Goal: Answer question/provide support: Share knowledge or assist other users

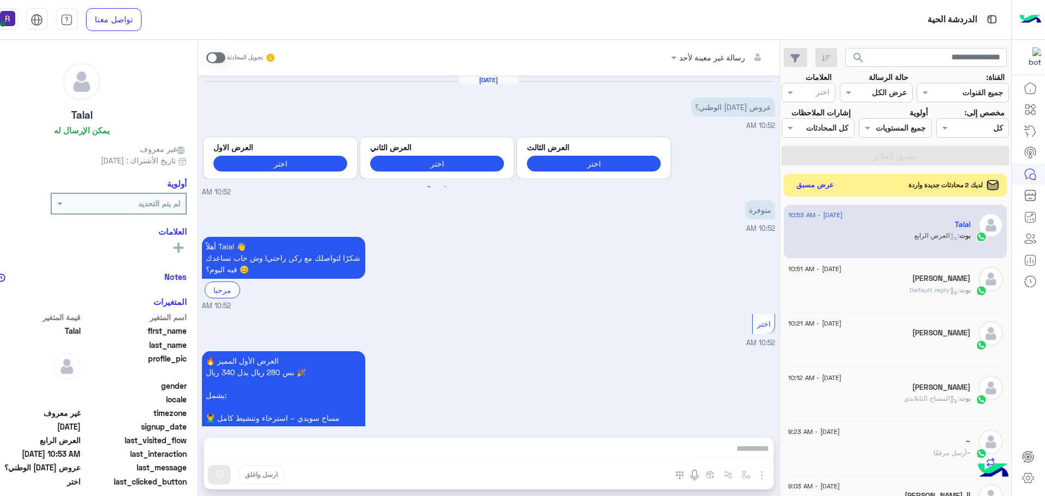
scroll to position [410, 0]
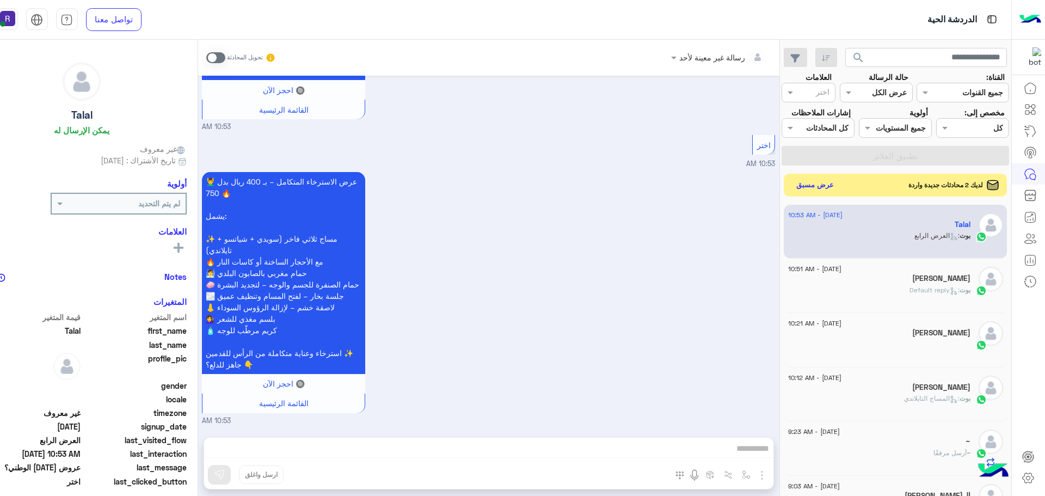
drag, startPoint x: 0, startPoint y: 0, endPoint x: 842, endPoint y: 199, distance: 864.8
click at [837, 192] on button "عرض مسبق" at bounding box center [815, 184] width 46 height 15
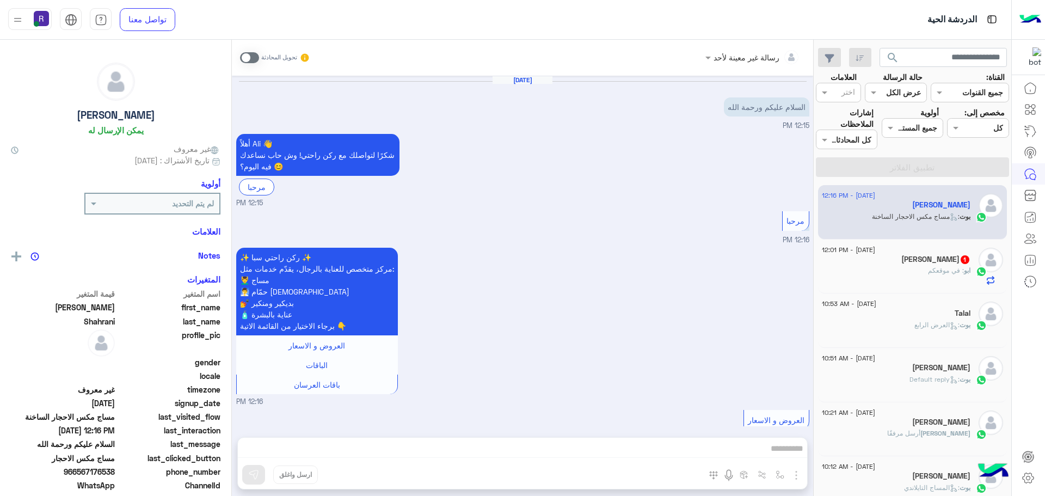
scroll to position [548, 0]
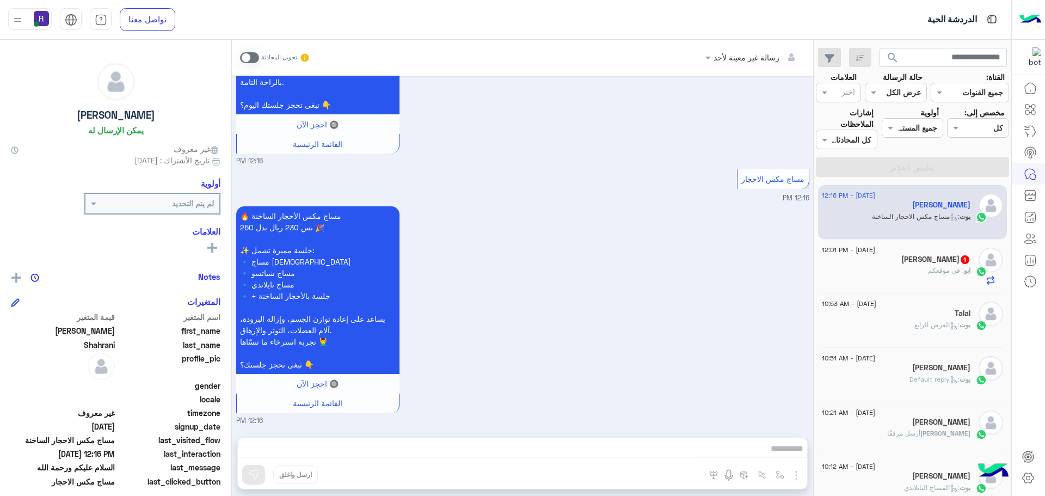
click at [255, 57] on span at bounding box center [249, 57] width 19 height 11
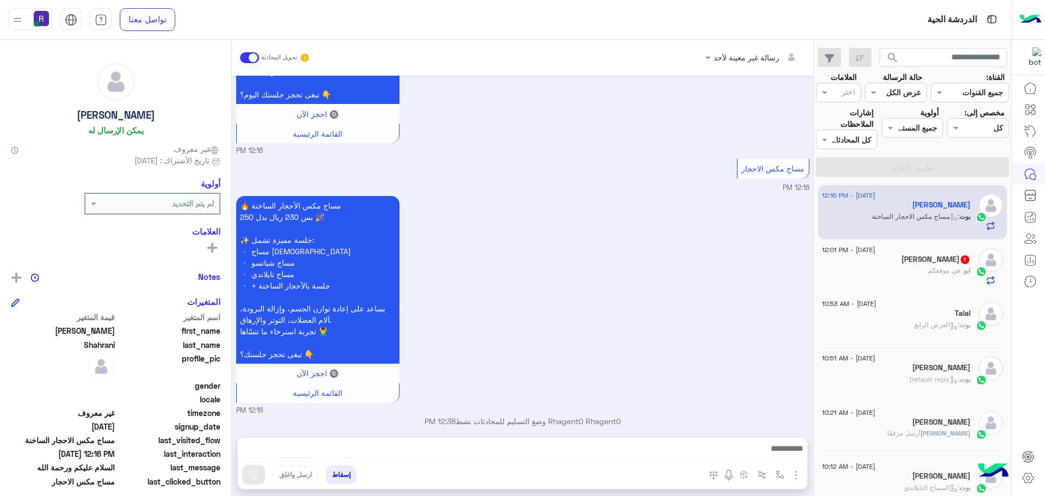
scroll to position [568, 0]
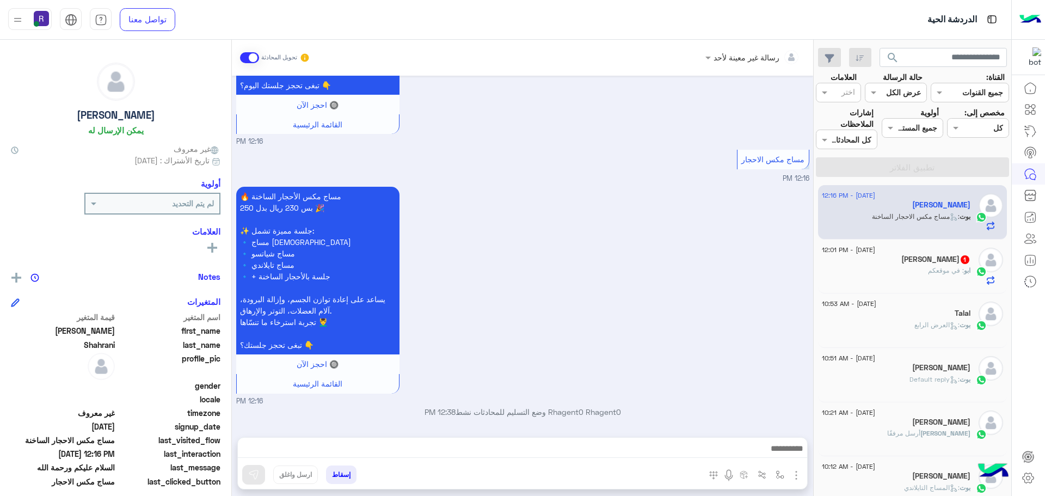
click at [794, 476] on img "button" at bounding box center [795, 474] width 13 height 13
click at [793, 458] on button "الصور" at bounding box center [779, 451] width 46 height 22
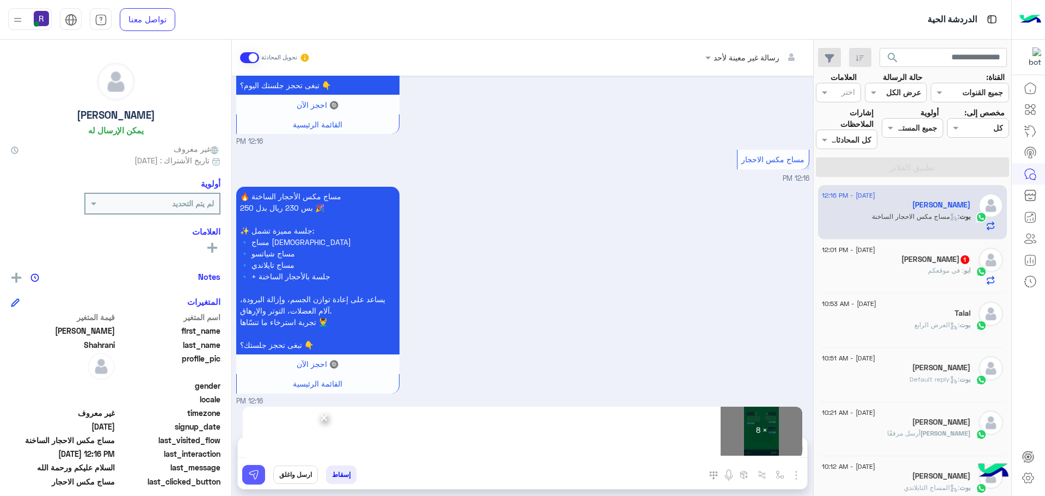
click at [255, 476] on img at bounding box center [253, 474] width 11 height 11
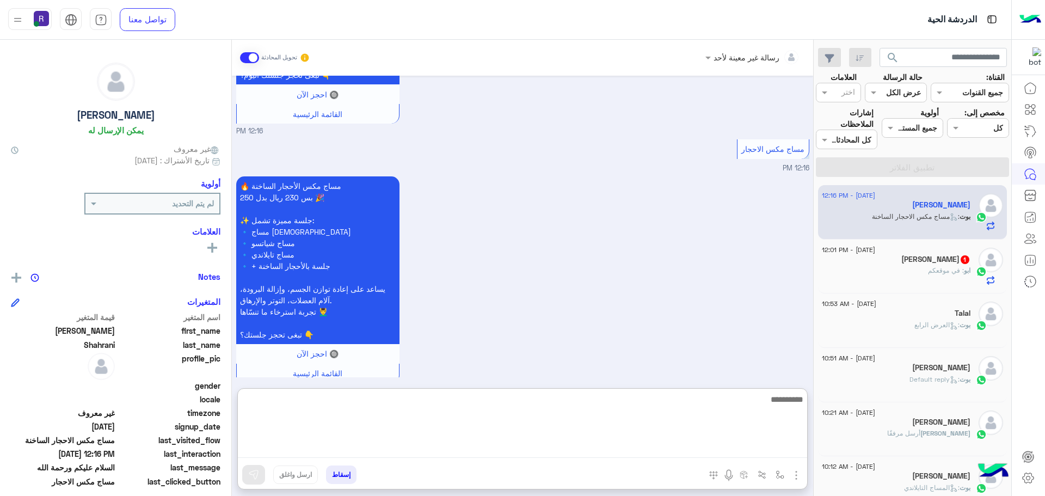
drag, startPoint x: 390, startPoint y: 454, endPoint x: 534, endPoint y: 446, distance: 144.4
click at [534, 446] on textarea at bounding box center [522, 424] width 569 height 65
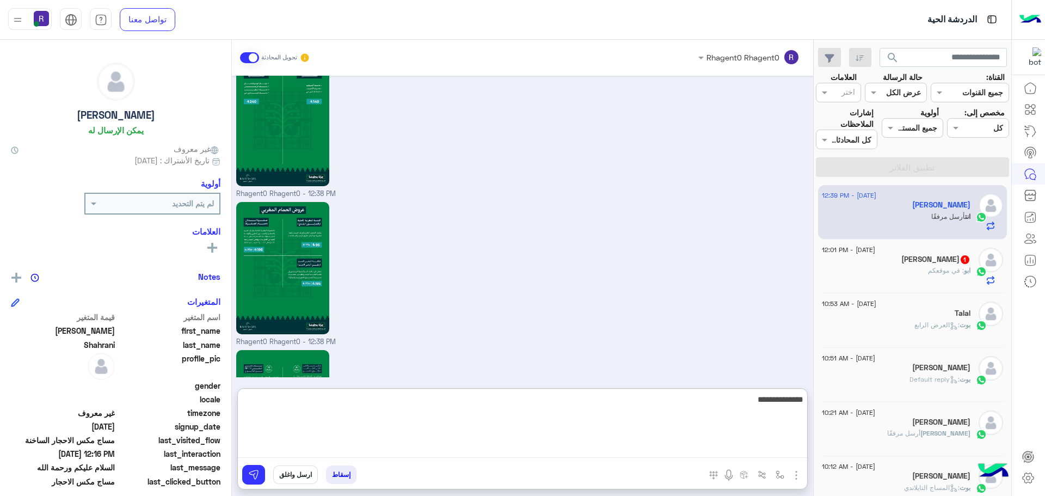
scroll to position [1819, 0]
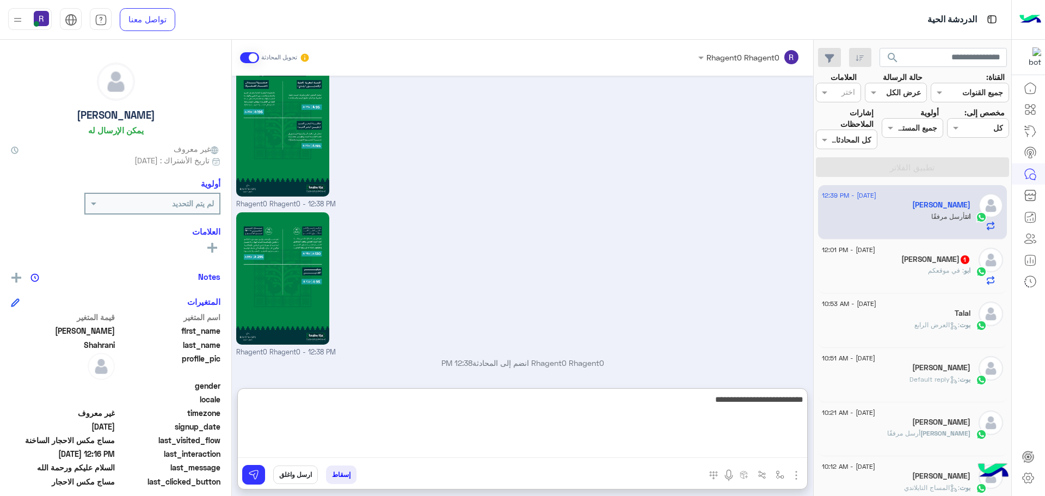
type textarea "**********"
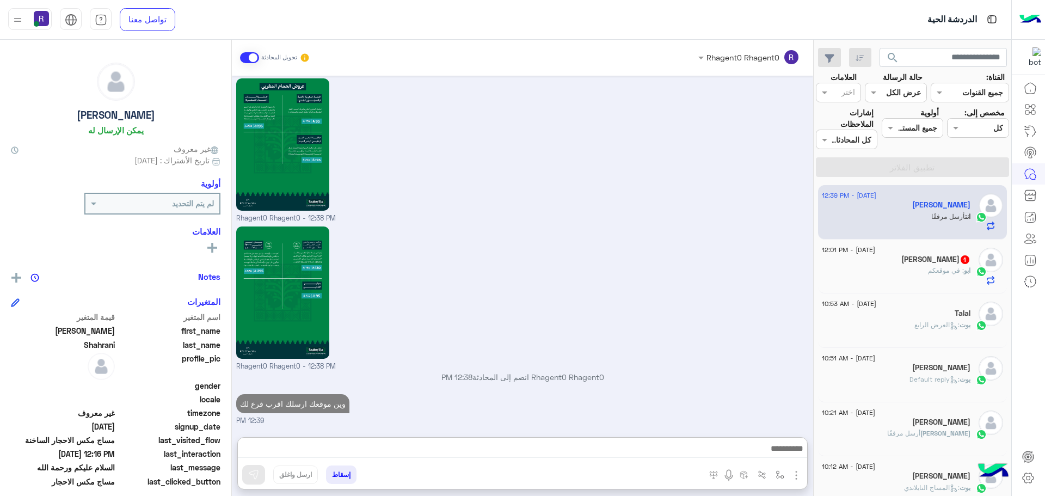
click at [544, 239] on div "Rhagent0 Rhagent0 - 12:38 PM" at bounding box center [522, 298] width 573 height 148
click at [892, 282] on div "ابو : في موقعكم" at bounding box center [896, 275] width 149 height 19
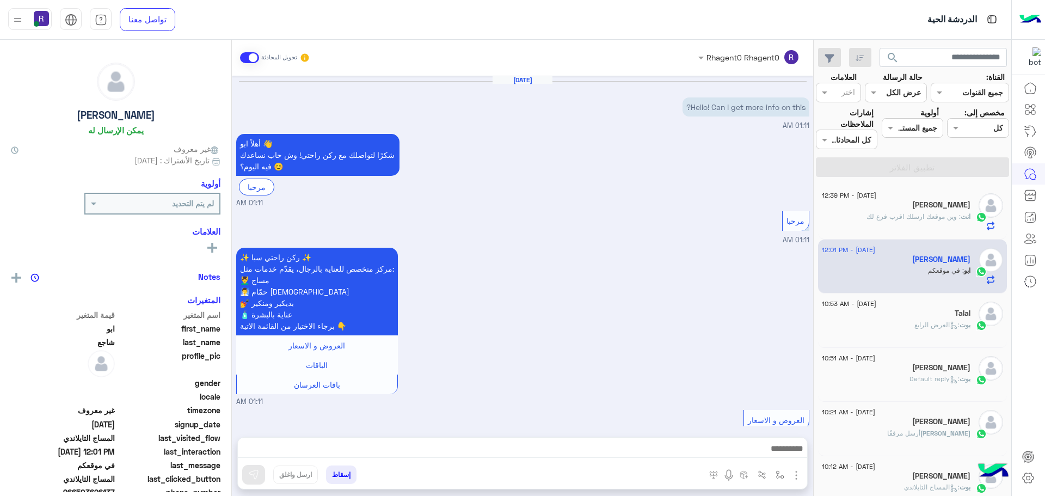
scroll to position [1547, 0]
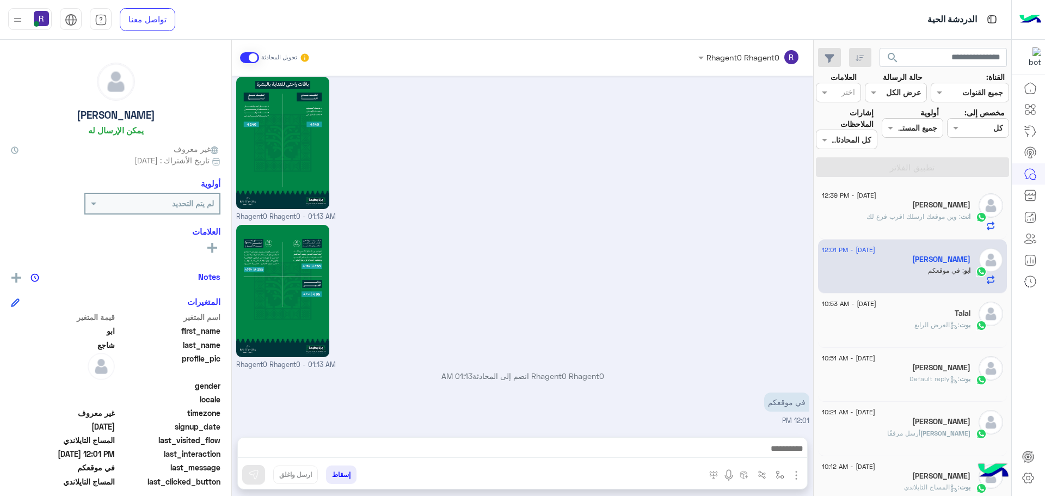
click at [941, 227] on div "انت : وين موقعك ارسلك اقرب فرع لك" at bounding box center [896, 221] width 149 height 19
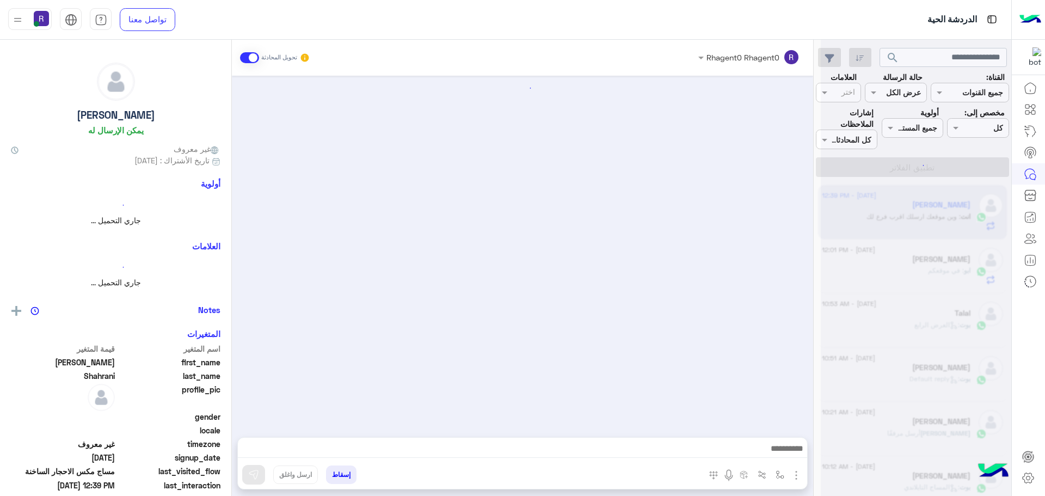
scroll to position [1769, 0]
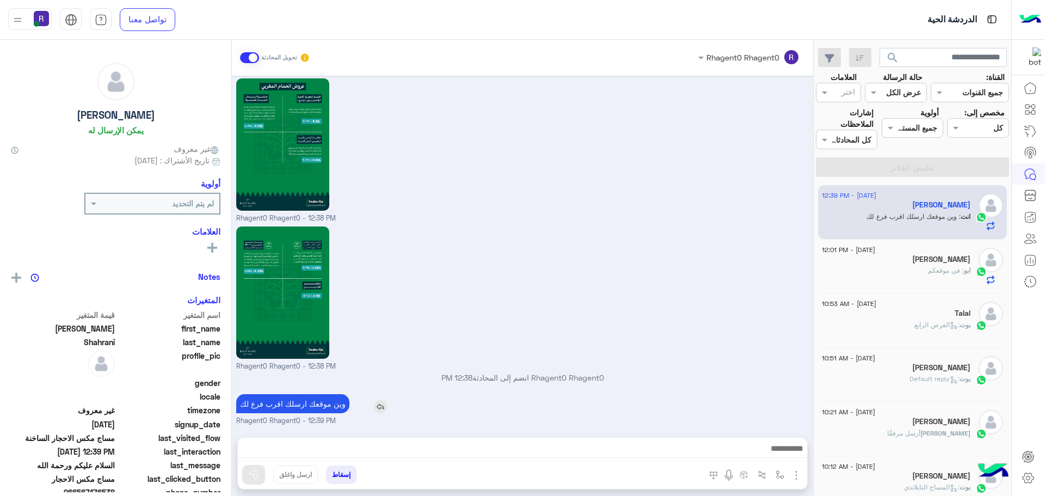
click at [304, 403] on p "وين موقعك ارسلك اقرب فرع لك" at bounding box center [292, 403] width 113 height 19
type textarea "*****"
click at [304, 403] on p "وين موقعك ارسلك اقرب فرع لك" at bounding box center [292, 403] width 113 height 19
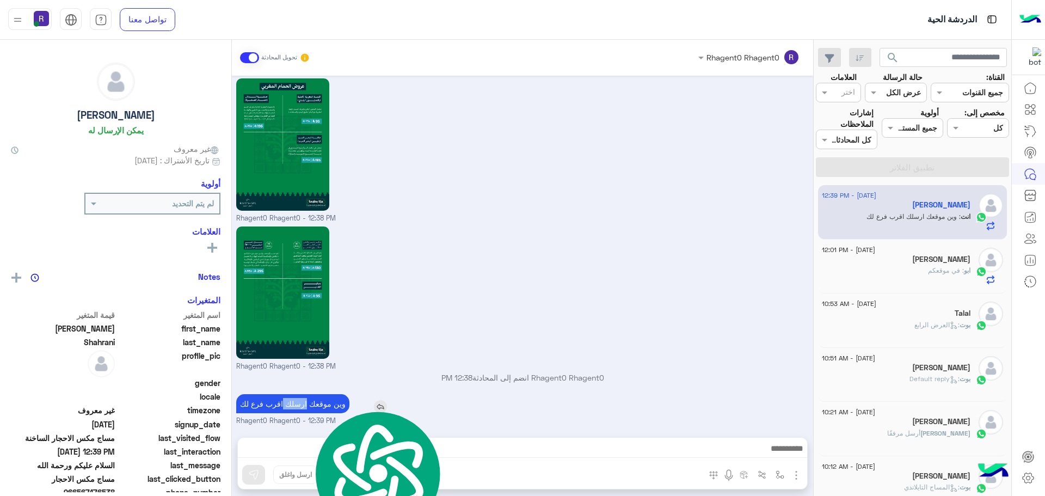
click at [304, 403] on p "وين موقعك ارسلك اقرب فرع لك" at bounding box center [292, 403] width 113 height 19
copy app-msgs-text
click at [885, 270] on div "ابو : في موقعكم" at bounding box center [896, 275] width 149 height 19
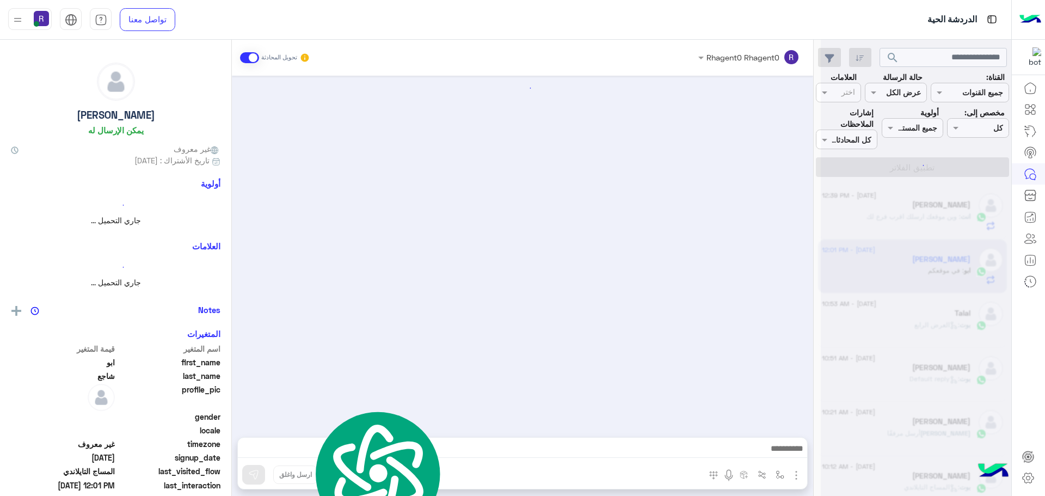
scroll to position [1547, 0]
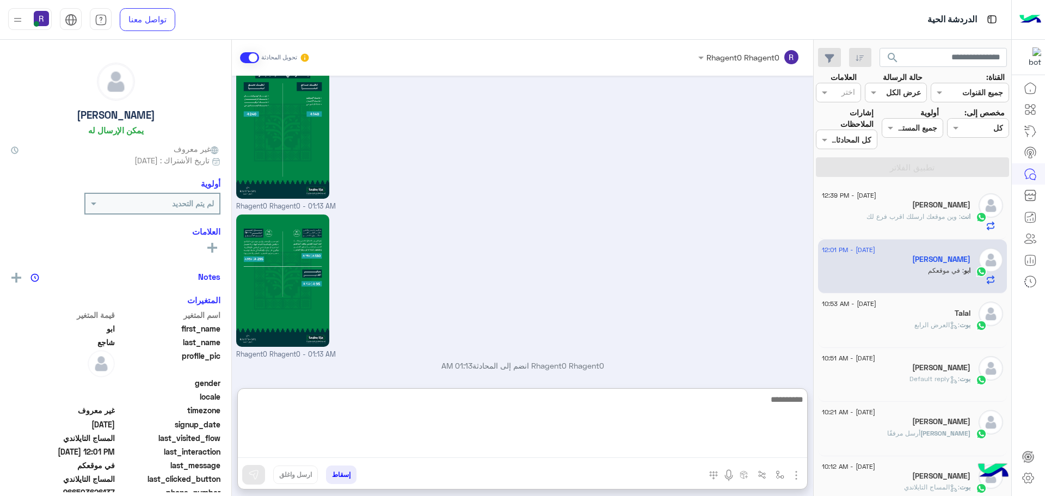
paste textarea "**********"
type textarea "**********"
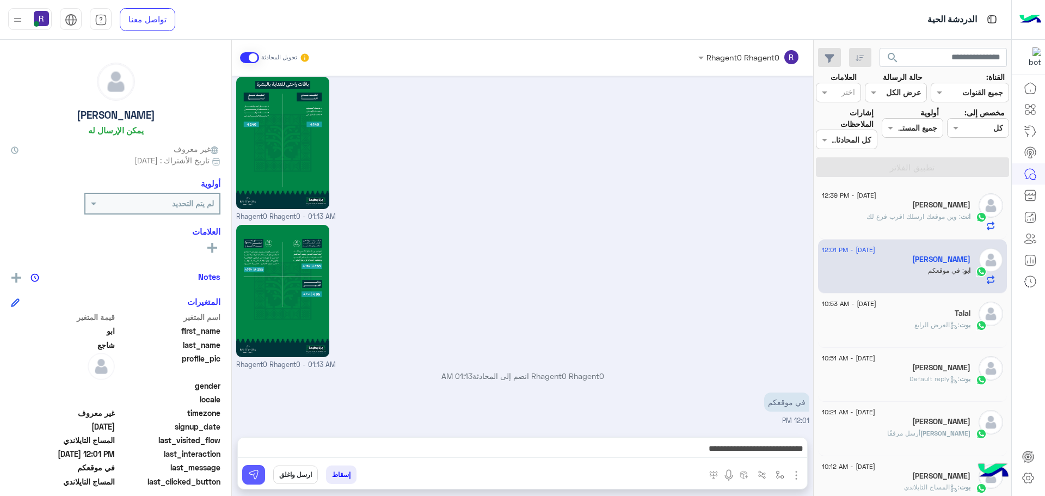
click at [260, 478] on button at bounding box center [253, 475] width 23 height 20
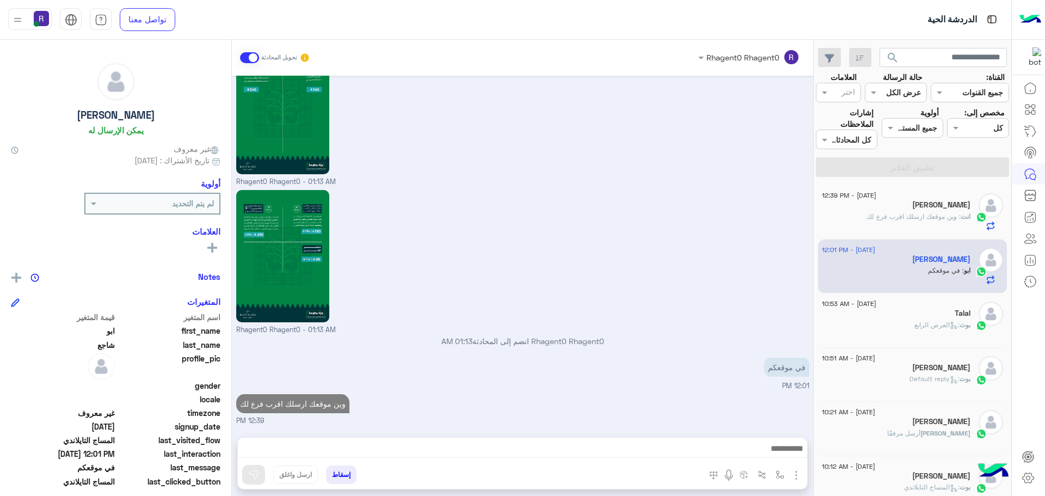
click at [922, 313] on div "Talal" at bounding box center [896, 313] width 149 height 11
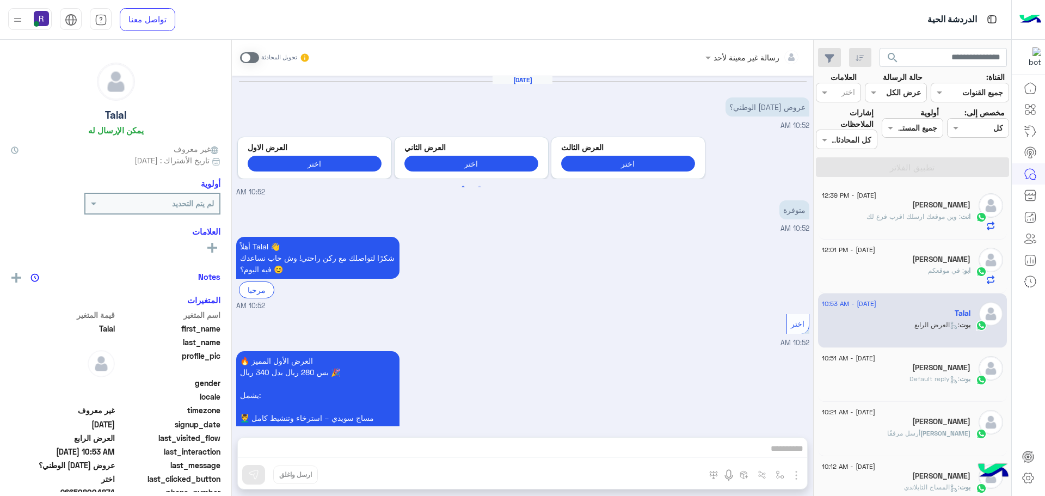
scroll to position [1059, 0]
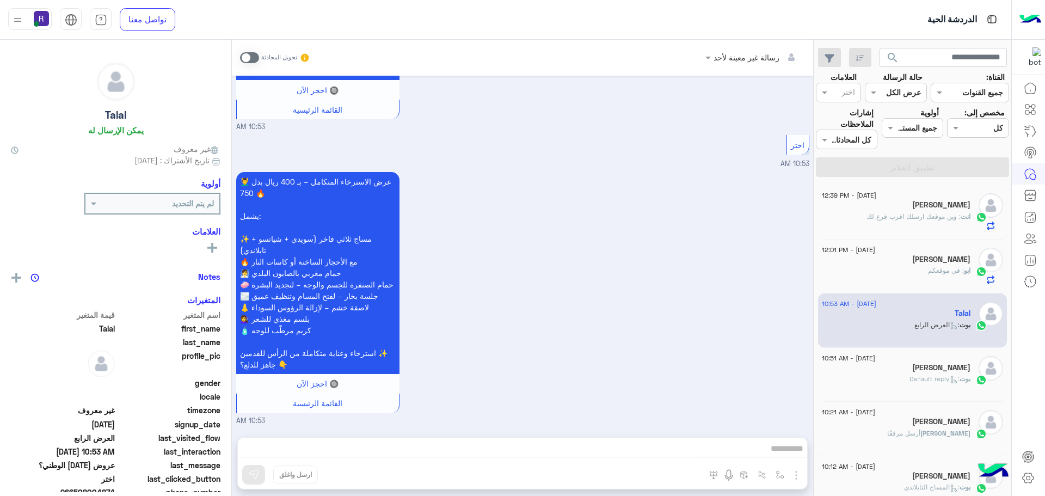
click at [912, 378] on span ": Default reply" at bounding box center [934, 378] width 50 height 8
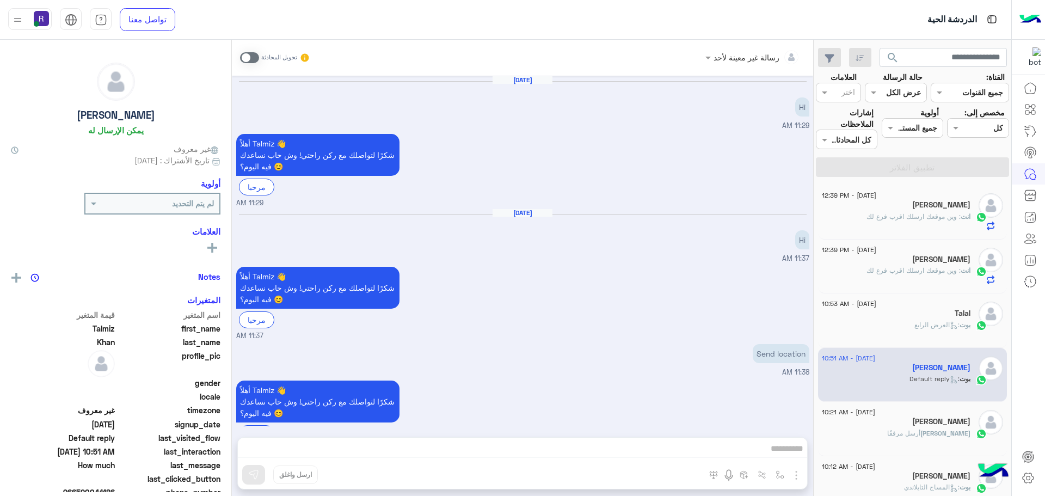
scroll to position [697, 0]
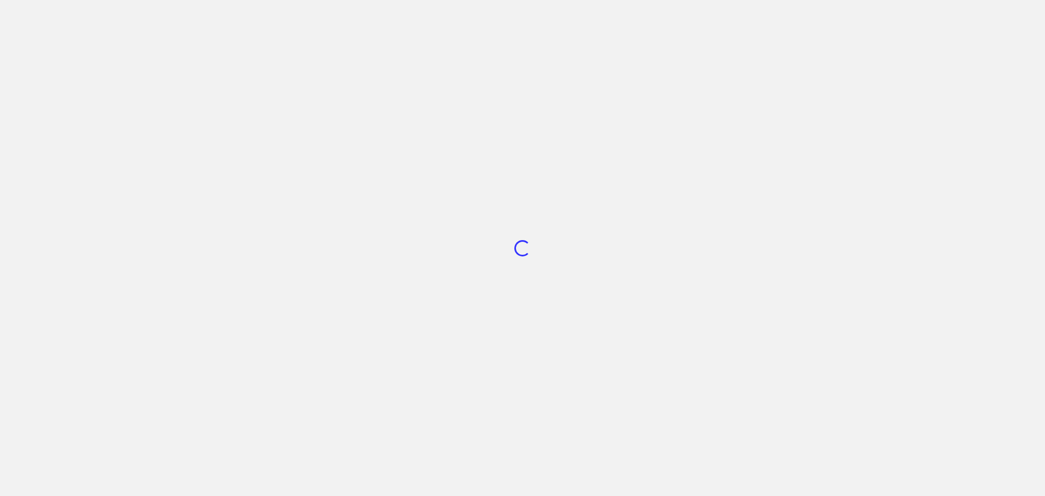
scroll to position [410, 0]
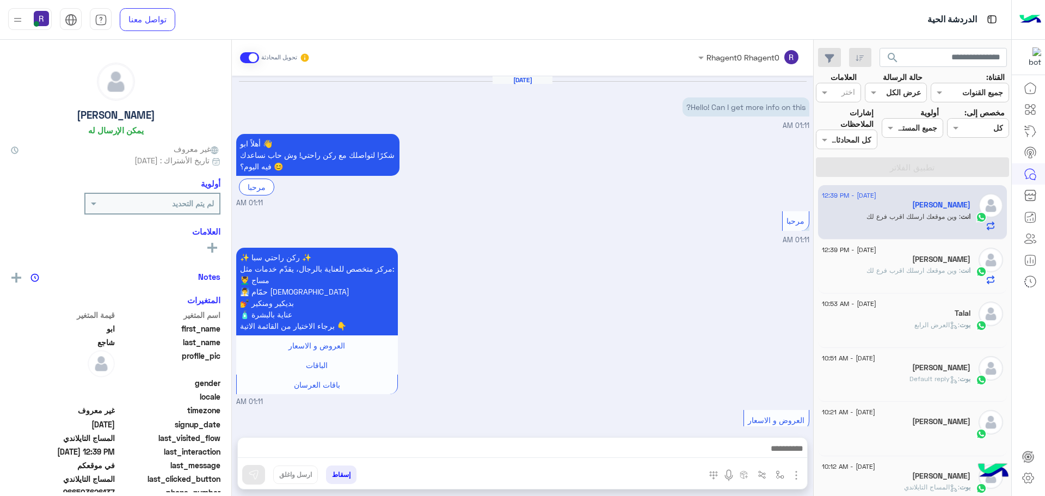
scroll to position [1582, 0]
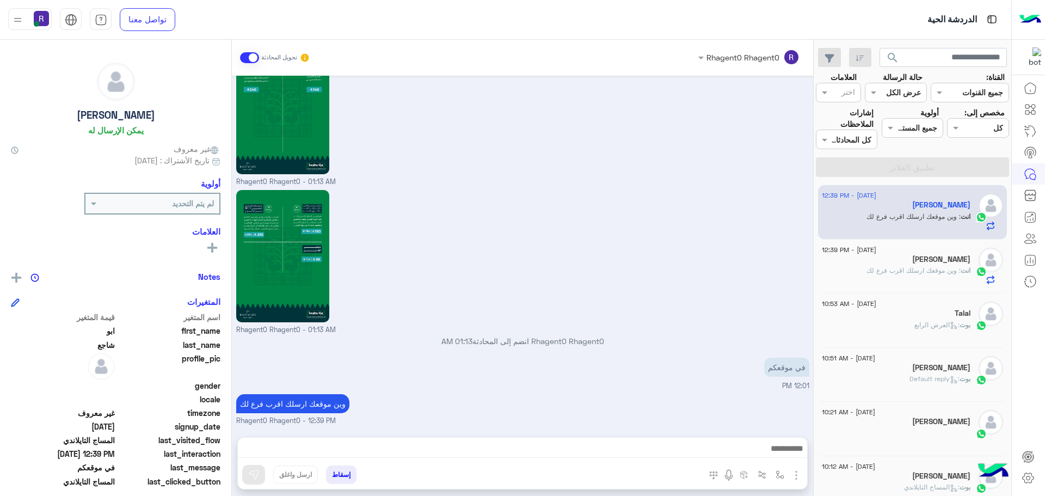
click at [925, 275] on p "انت : وين موقعك ارسلك اقرب فرع لك" at bounding box center [918, 271] width 104 height 10
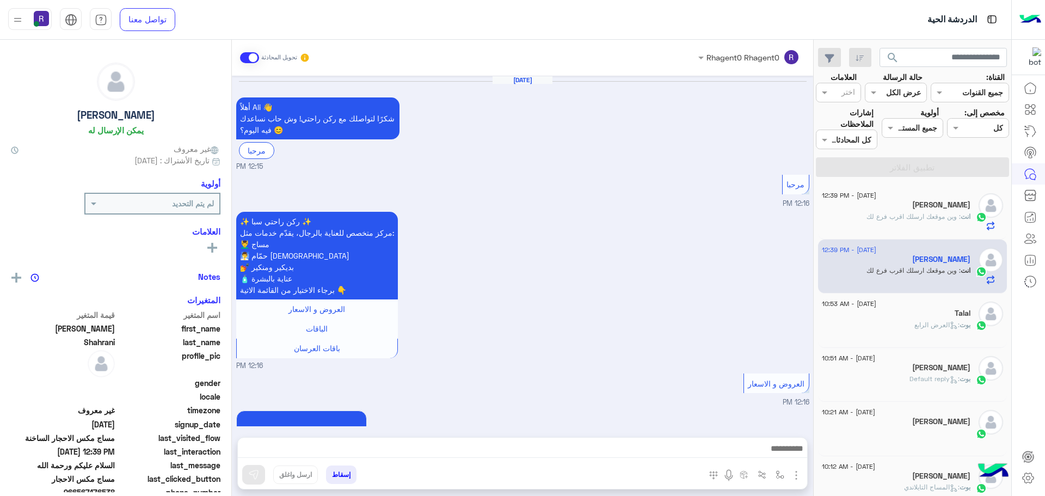
scroll to position [1769, 0]
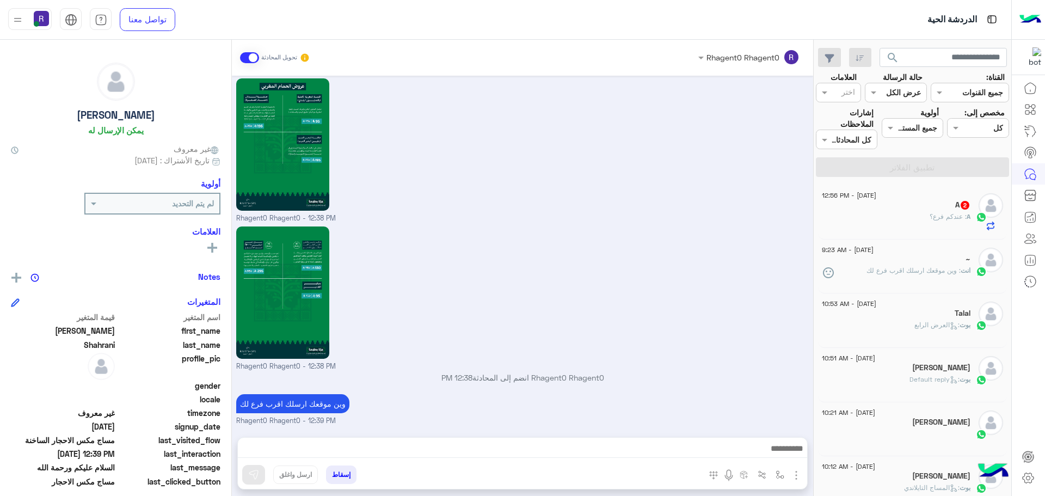
click at [934, 213] on span ": عندكم فرع؟" at bounding box center [947, 216] width 37 height 8
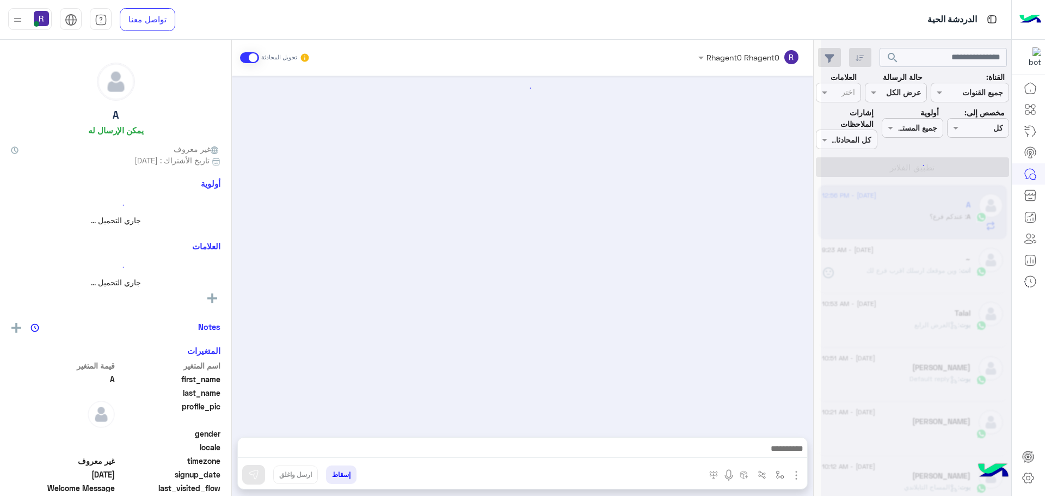
scroll to position [1213, 0]
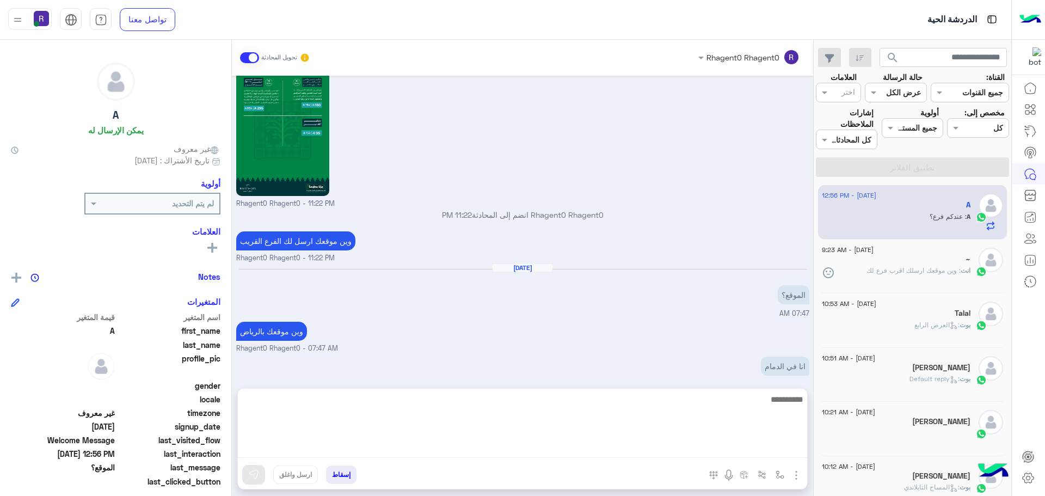
click at [586, 443] on textarea at bounding box center [522, 424] width 569 height 65
type textarea "**"
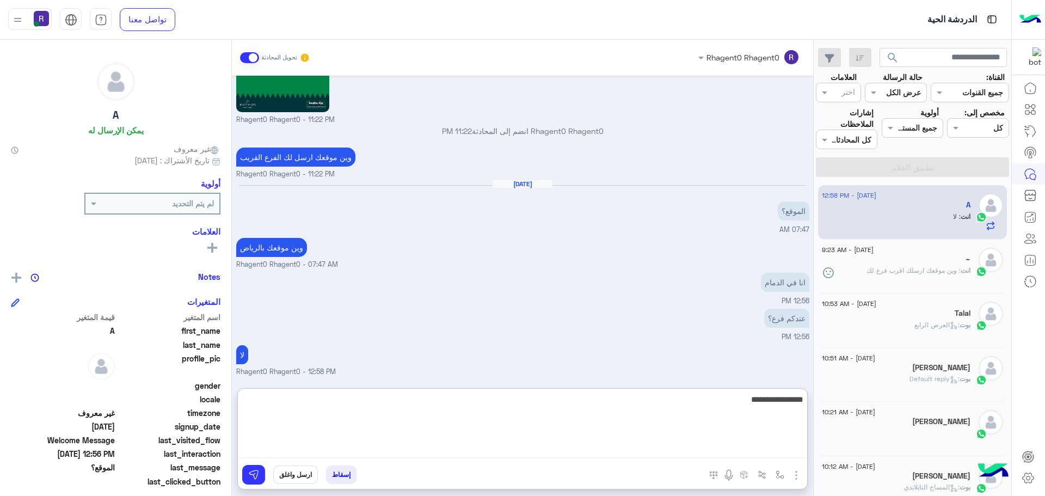
type textarea "**********"
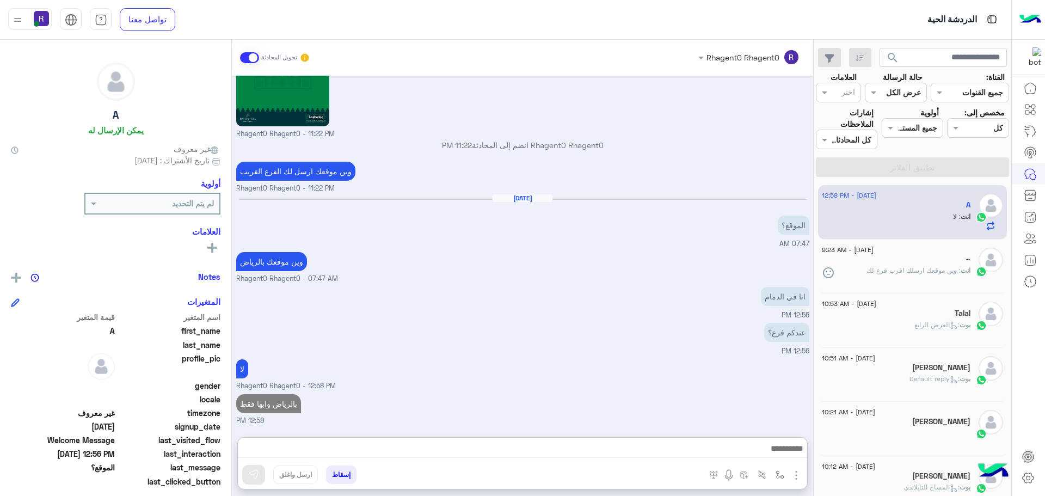
click at [581, 356] on div "لا Rhagent0 Rhagent0 - 12:58 PM" at bounding box center [522, 373] width 573 height 35
click at [906, 267] on span ": وين موقعك ارسلك اقرب فرع لك" at bounding box center [913, 270] width 94 height 8
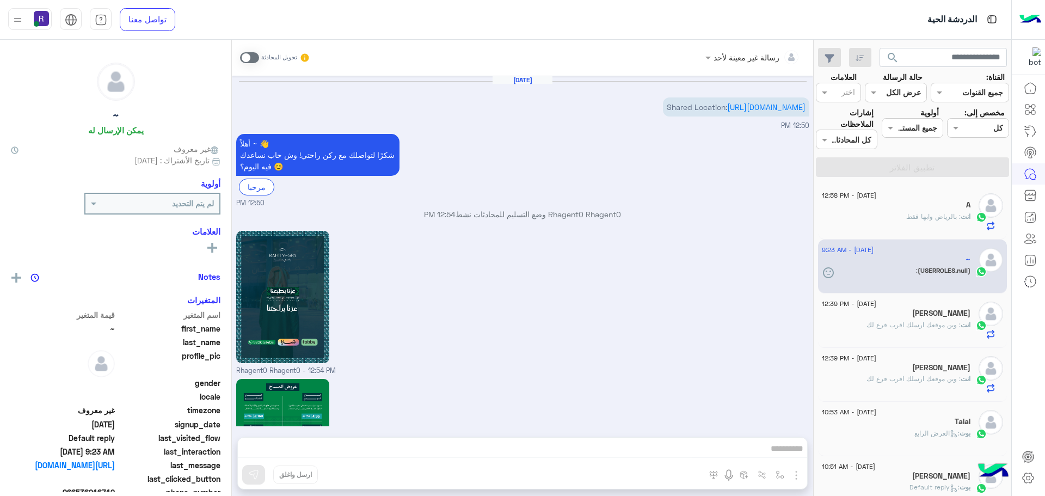
scroll to position [1306, 0]
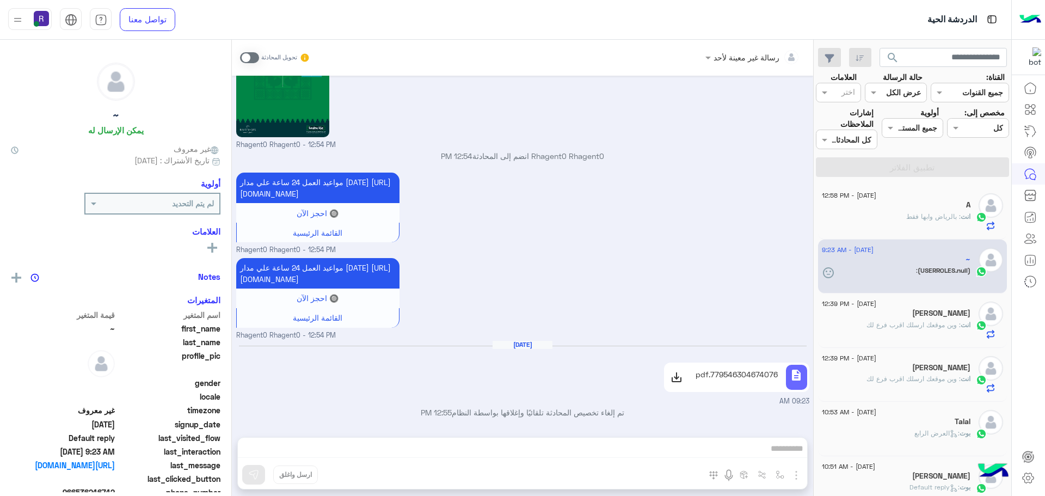
click at [935, 329] on p "انت : وين موقعك ارسلك اقرب فرع لك" at bounding box center [918, 325] width 104 height 10
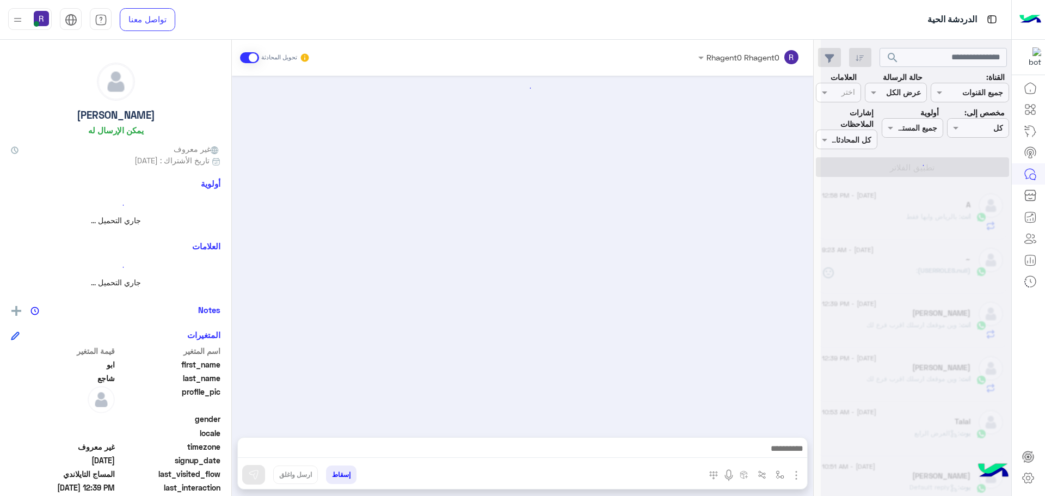
scroll to position [1582, 0]
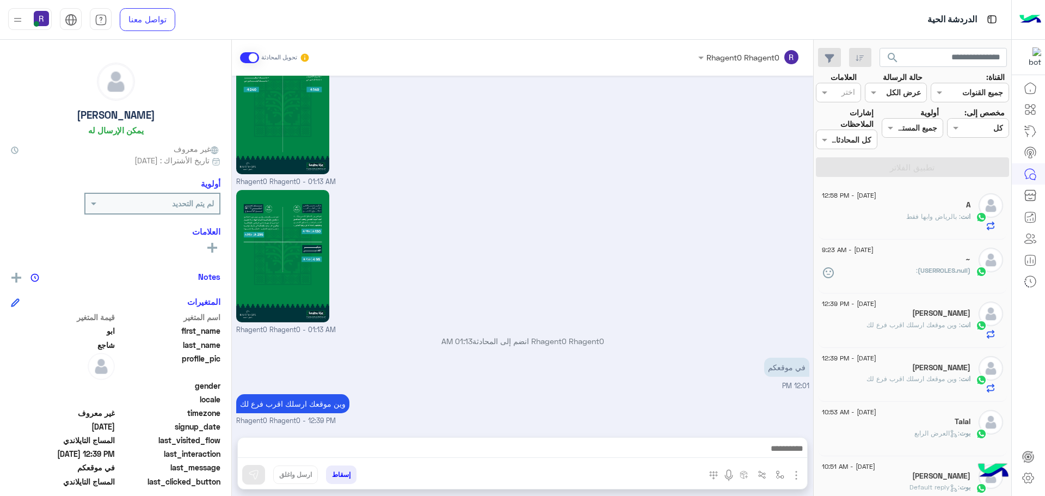
click at [917, 375] on span ": وين موقعك ارسلك اقرب فرع لك" at bounding box center [913, 378] width 94 height 8
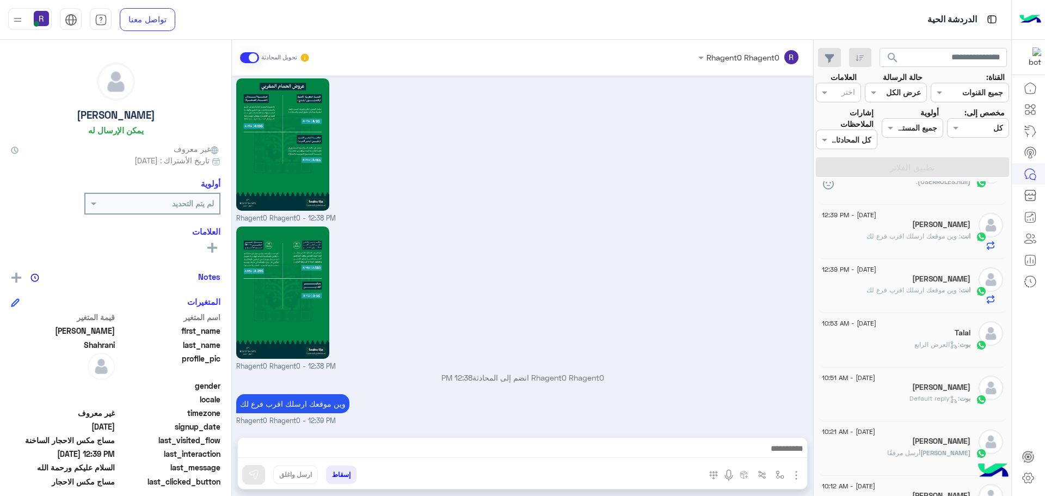
scroll to position [109, 0]
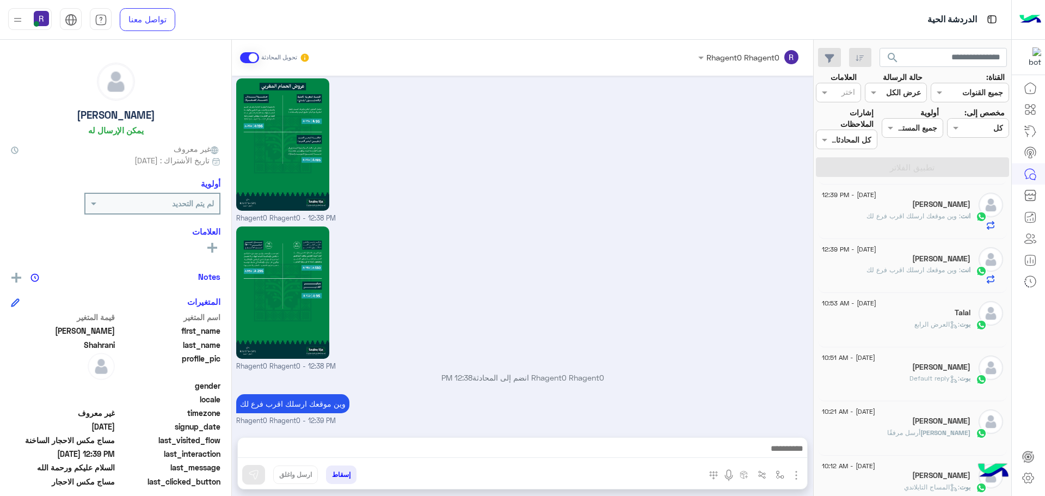
click at [904, 308] on div "Talal" at bounding box center [896, 313] width 149 height 11
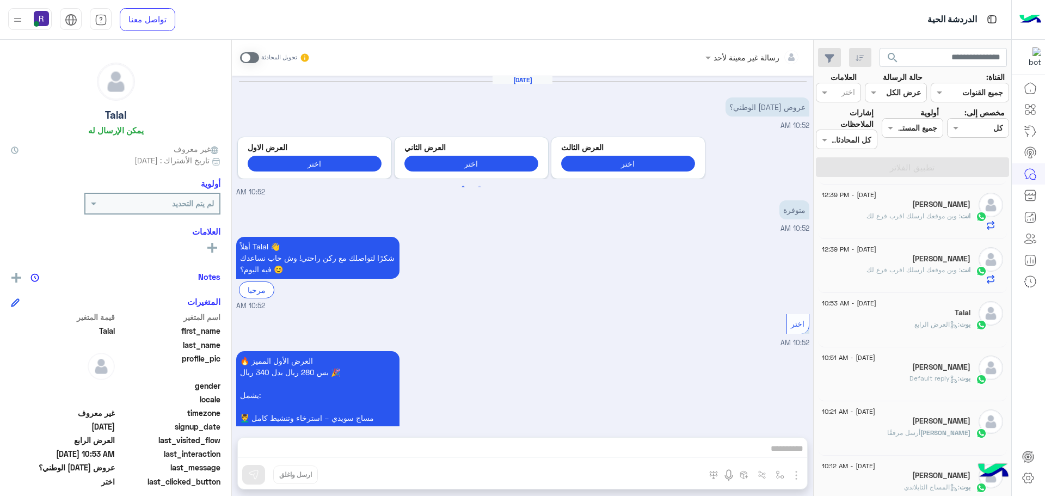
scroll to position [1059, 0]
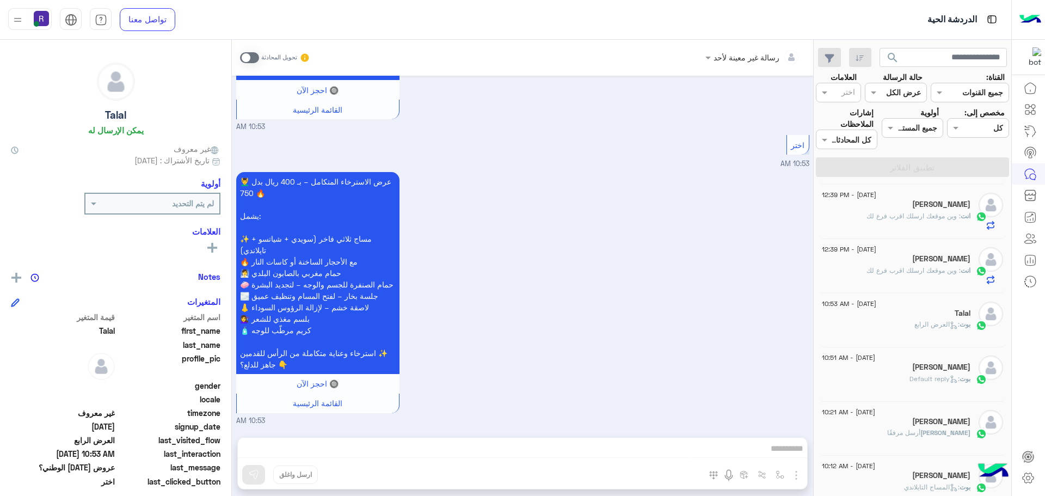
click at [900, 318] on div "Talal" at bounding box center [896, 313] width 149 height 11
click at [888, 270] on span ": وين موقعك ارسلك اقرب فرع لك" at bounding box center [913, 270] width 94 height 8
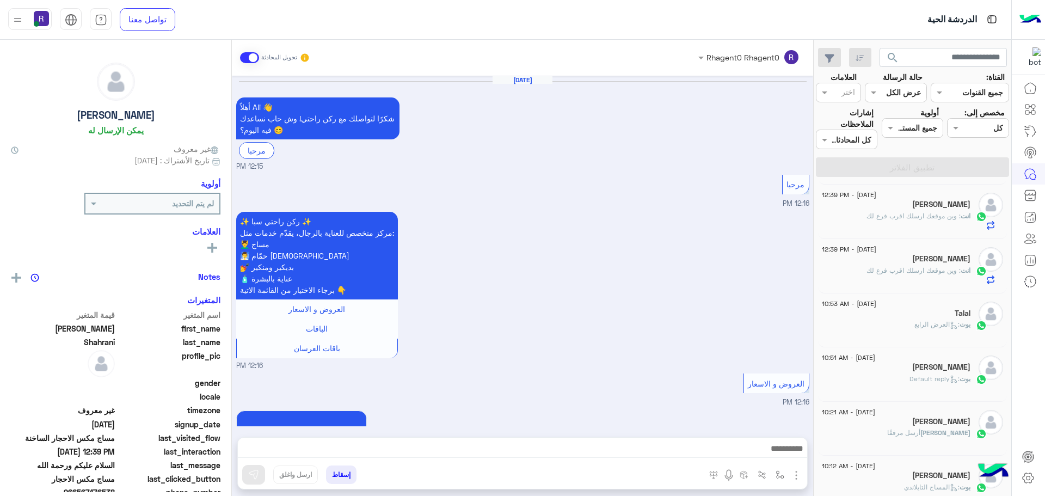
scroll to position [1769, 0]
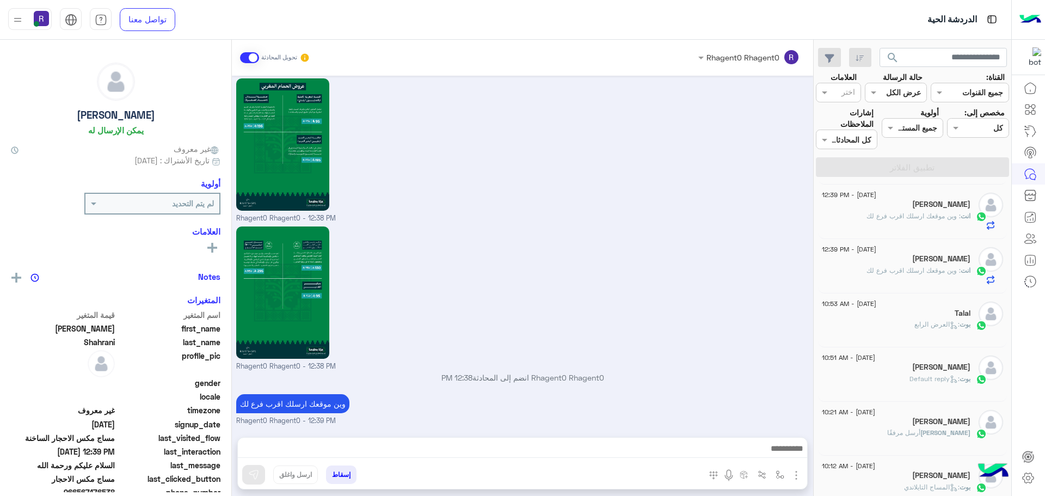
click at [888, 313] on div "Talal" at bounding box center [896, 313] width 149 height 11
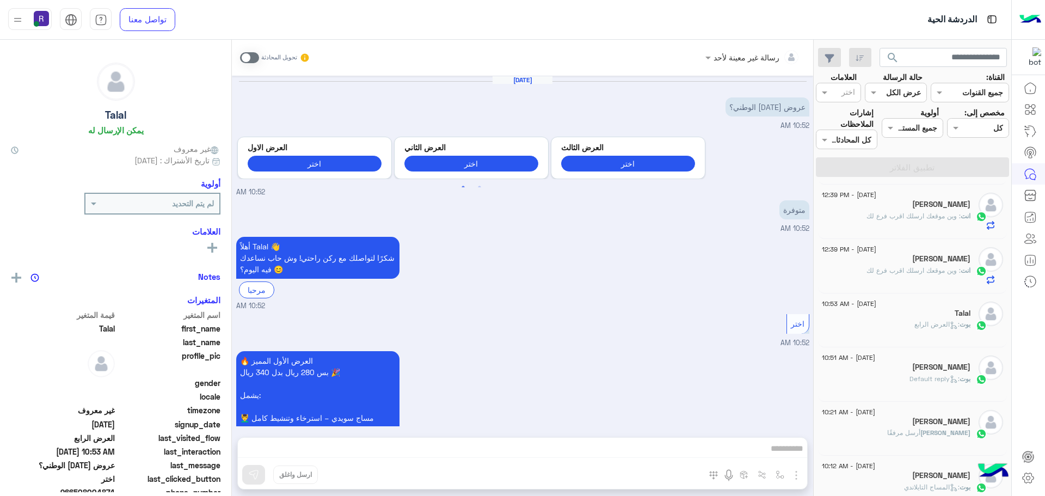
scroll to position [1059, 0]
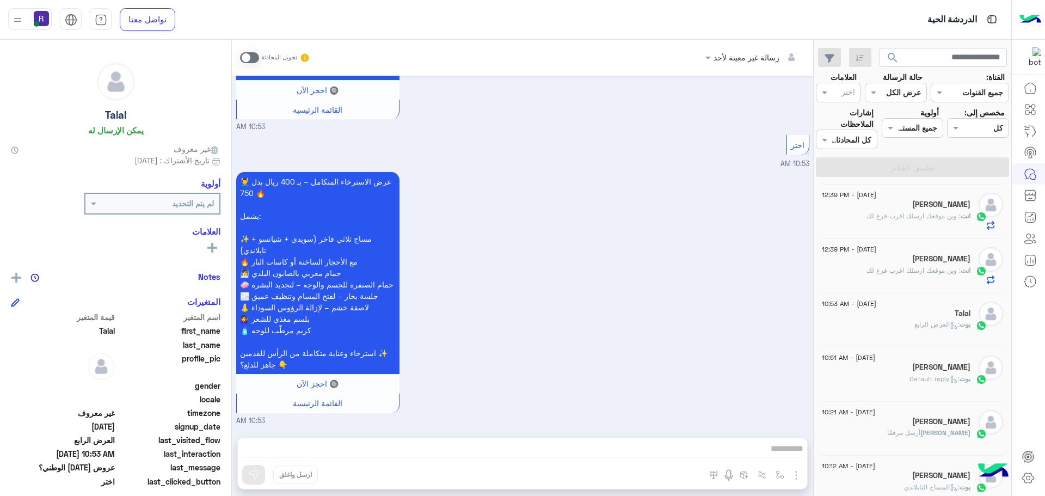
click at [875, 357] on span "[DATE] - 10:51 AM" at bounding box center [848, 358] width 53 height 10
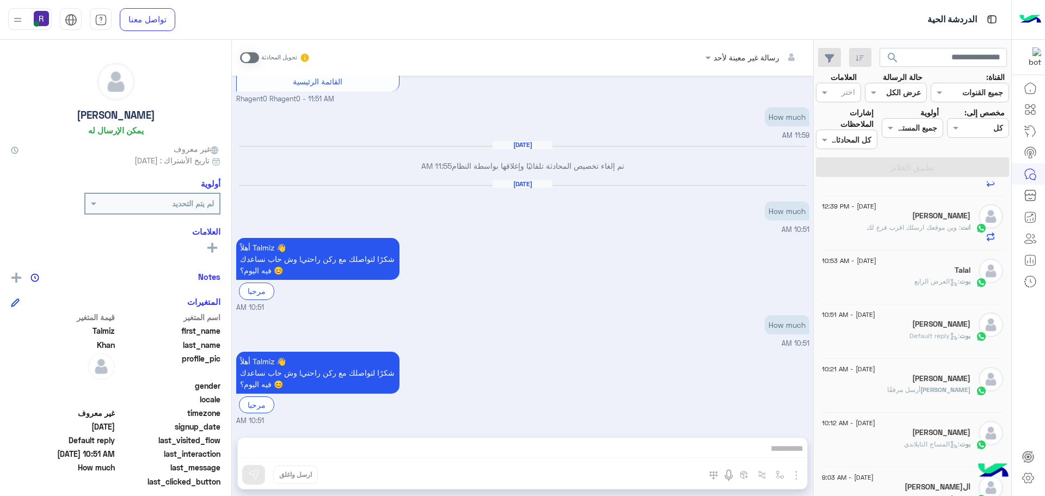
scroll to position [326, 0]
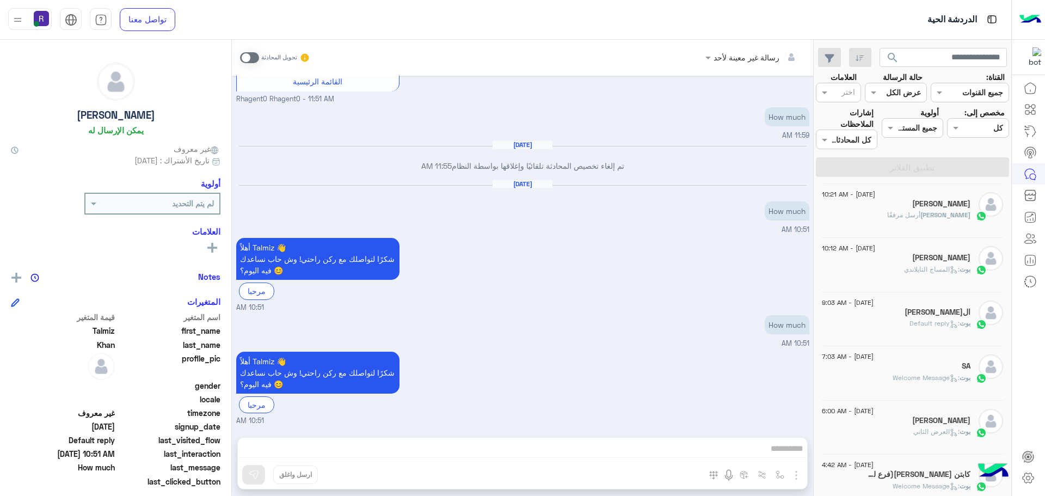
click at [892, 214] on div "[PERSON_NAME] أرسل مرفقًا" at bounding box center [896, 219] width 149 height 19
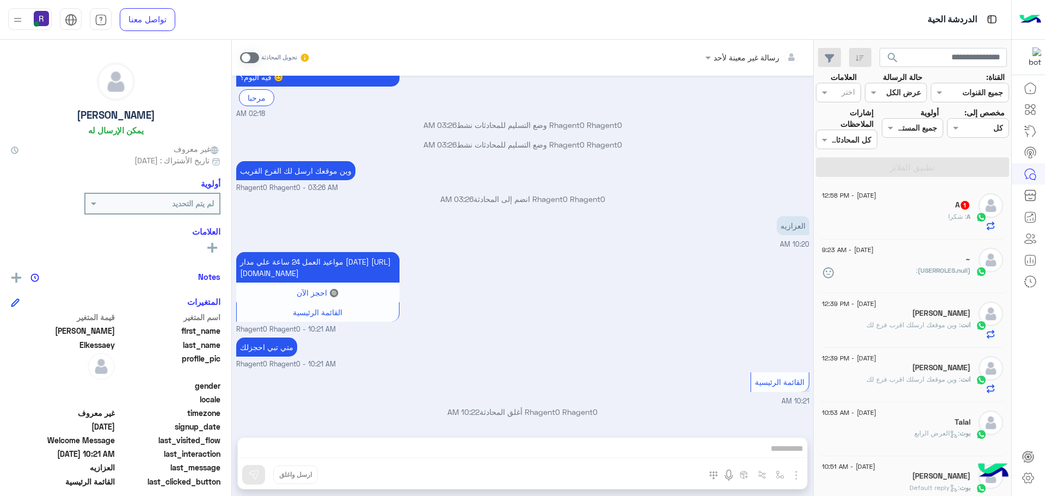
click at [949, 208] on div "A 1" at bounding box center [896, 205] width 149 height 11
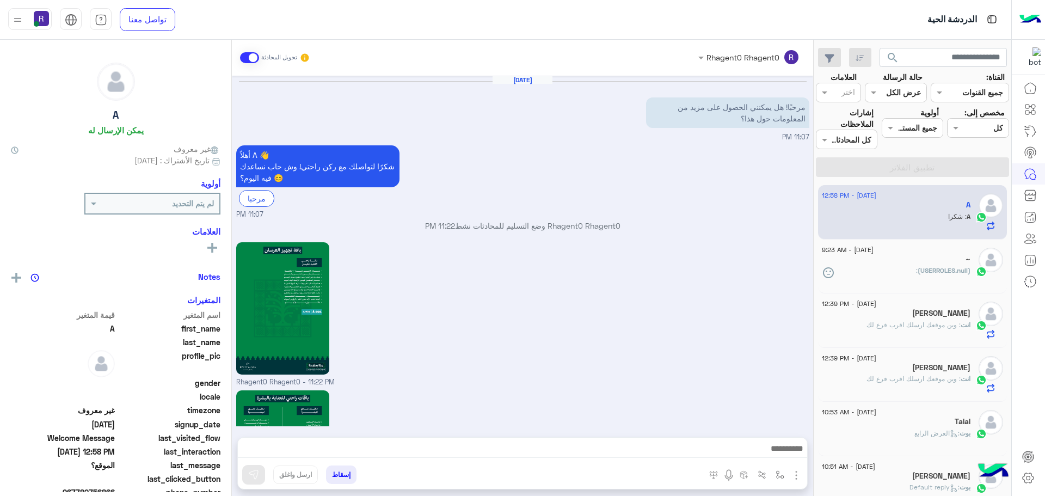
scroll to position [1319, 0]
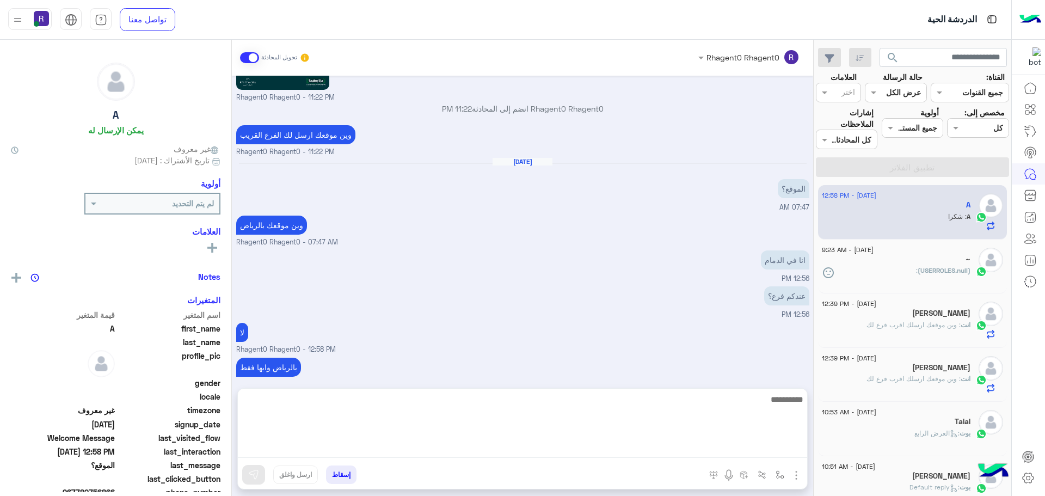
click at [402, 443] on textarea at bounding box center [522, 424] width 569 height 65
type textarea "*****"
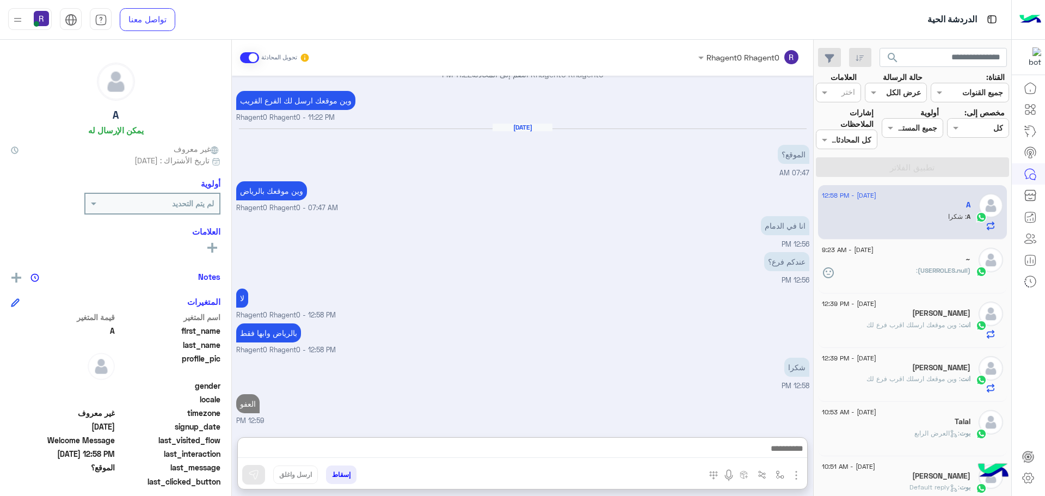
click at [440, 355] on div "شكرا 12:58 PM" at bounding box center [522, 373] width 573 height 36
click at [933, 320] on span ": وين موقعك ارسلك اقرب فرع لك" at bounding box center [913, 324] width 94 height 8
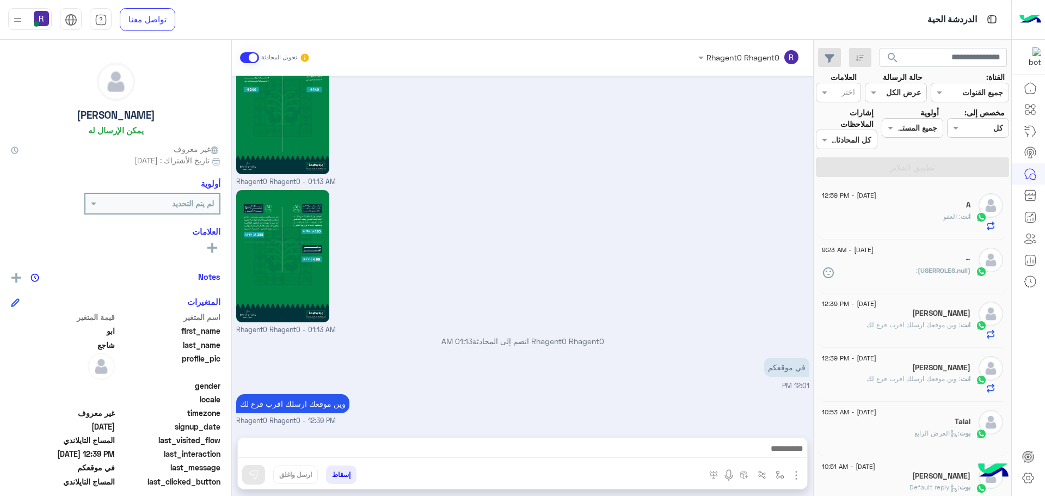
click at [904, 223] on div "انت : العفو" at bounding box center [896, 221] width 149 height 19
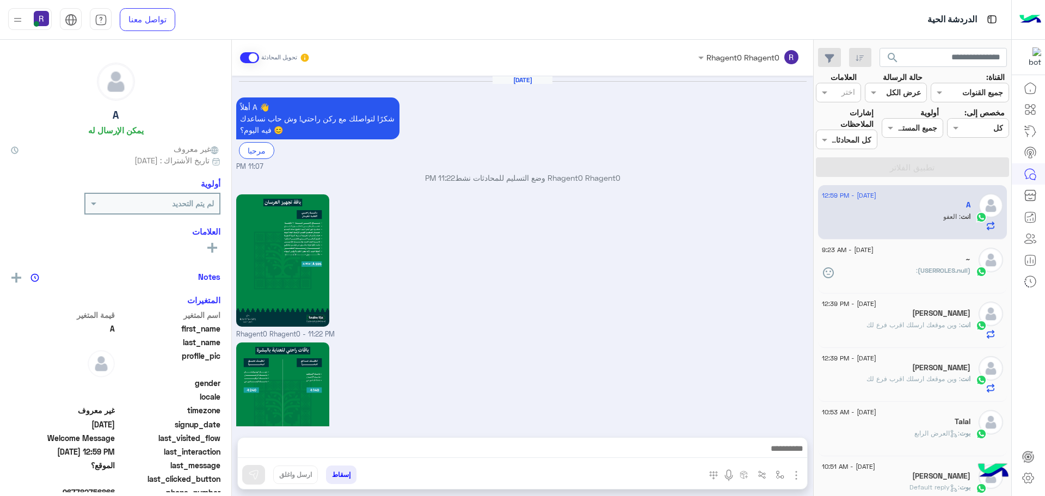
scroll to position [1306, 0]
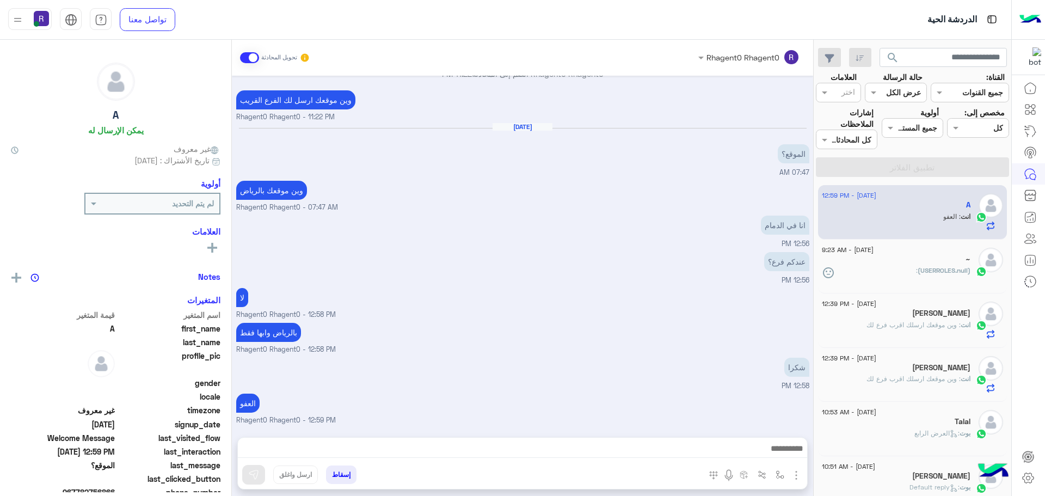
click at [930, 270] on span "(USERROLES.null)" at bounding box center [943, 270] width 53 height 8
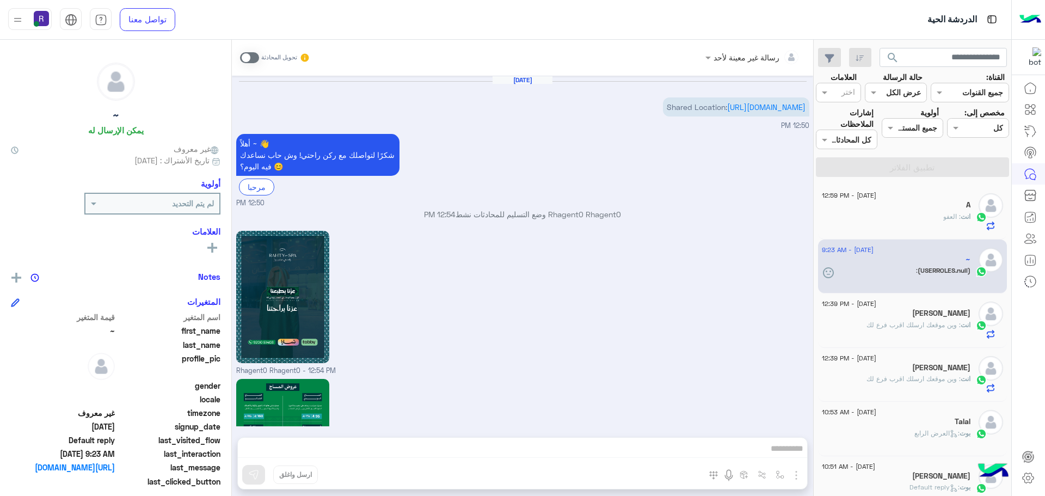
scroll to position [1306, 0]
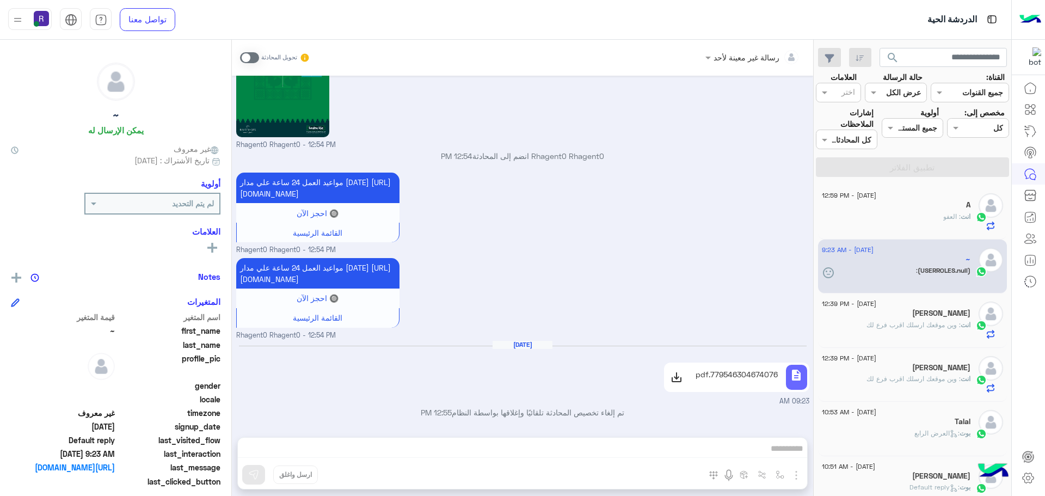
click at [910, 320] on span ": وين موقعك ارسلك اقرب فرع لك" at bounding box center [913, 324] width 94 height 8
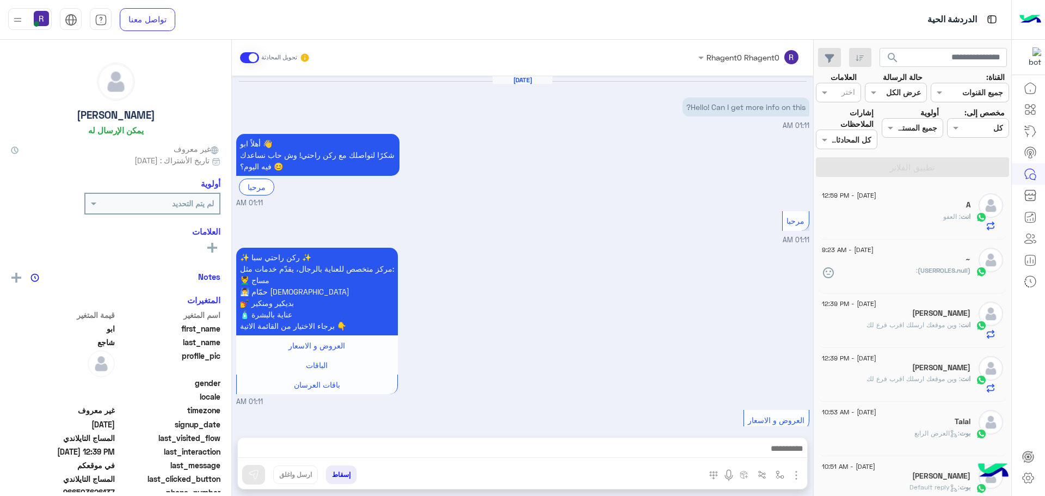
scroll to position [1582, 0]
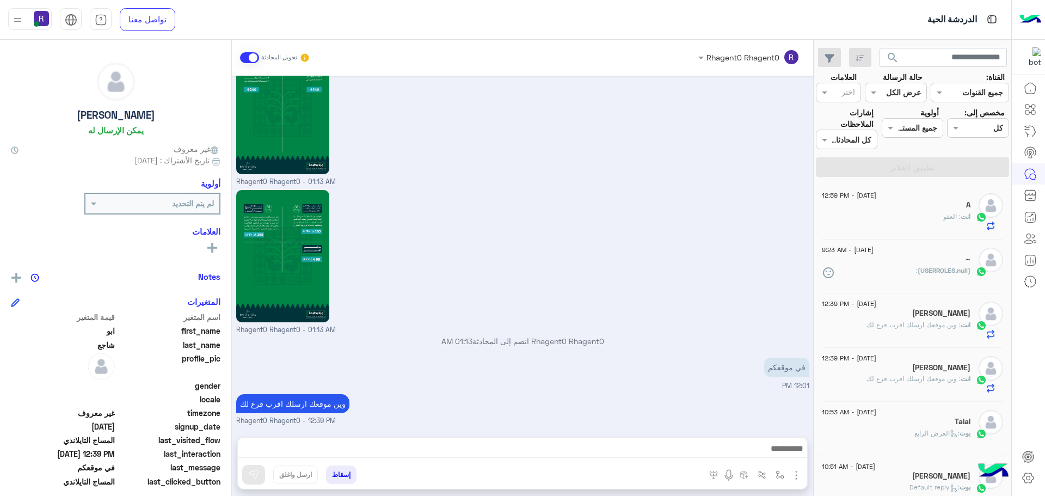
click at [959, 204] on div "A" at bounding box center [896, 205] width 149 height 11
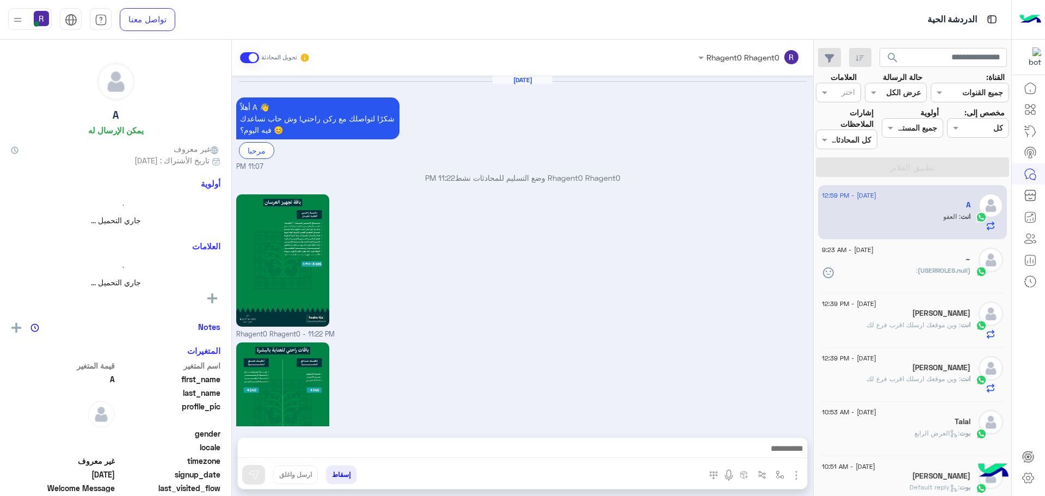
scroll to position [1306, 0]
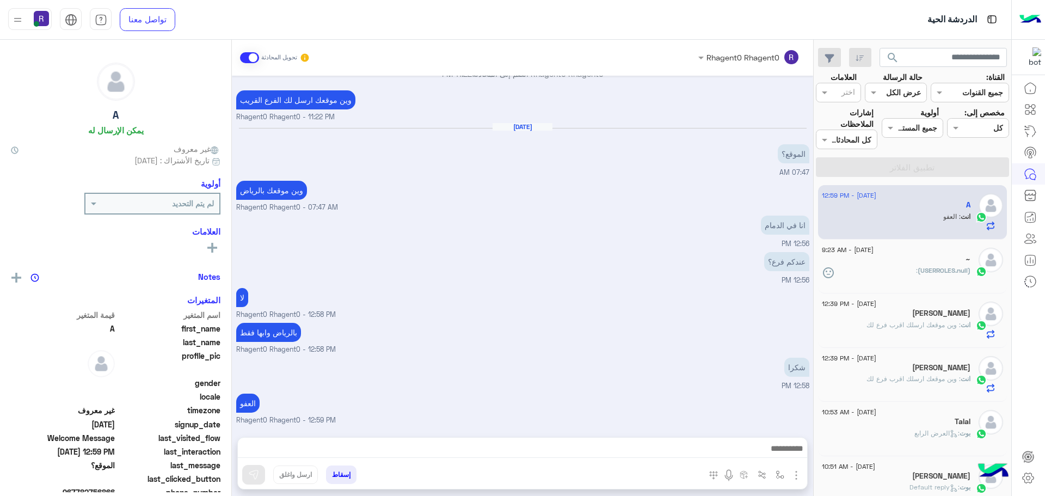
click at [922, 266] on span "(USERROLES.null)" at bounding box center [943, 270] width 53 height 8
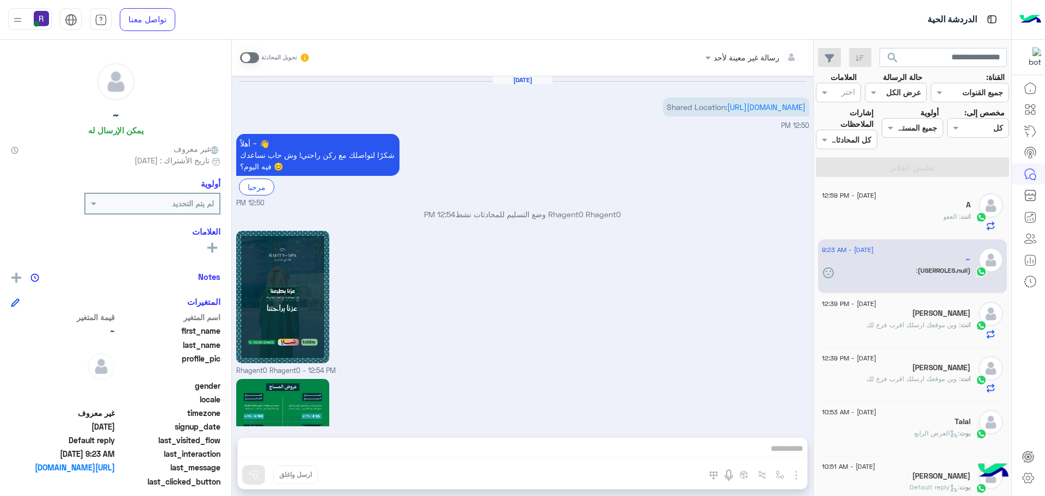
scroll to position [1306, 0]
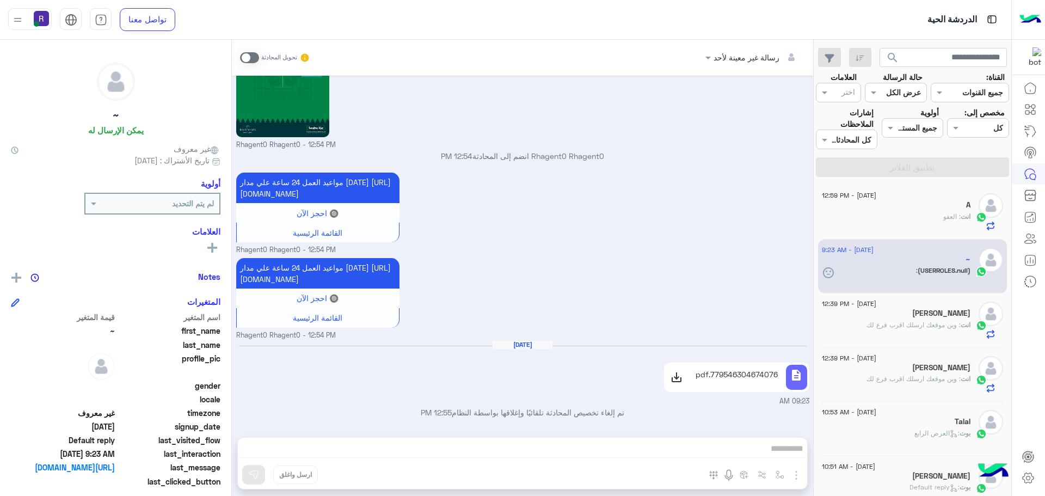
click at [898, 215] on div "انت : العفو" at bounding box center [896, 221] width 149 height 19
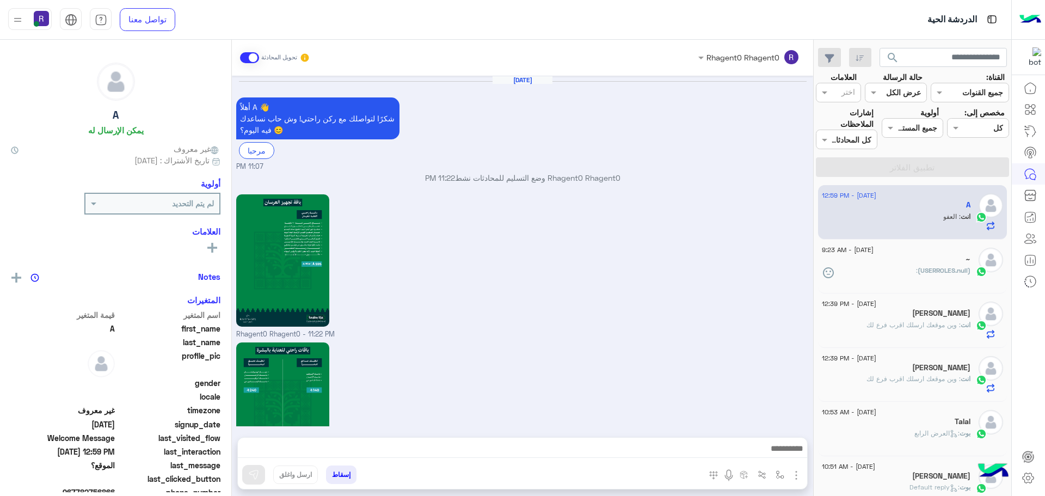
scroll to position [1306, 0]
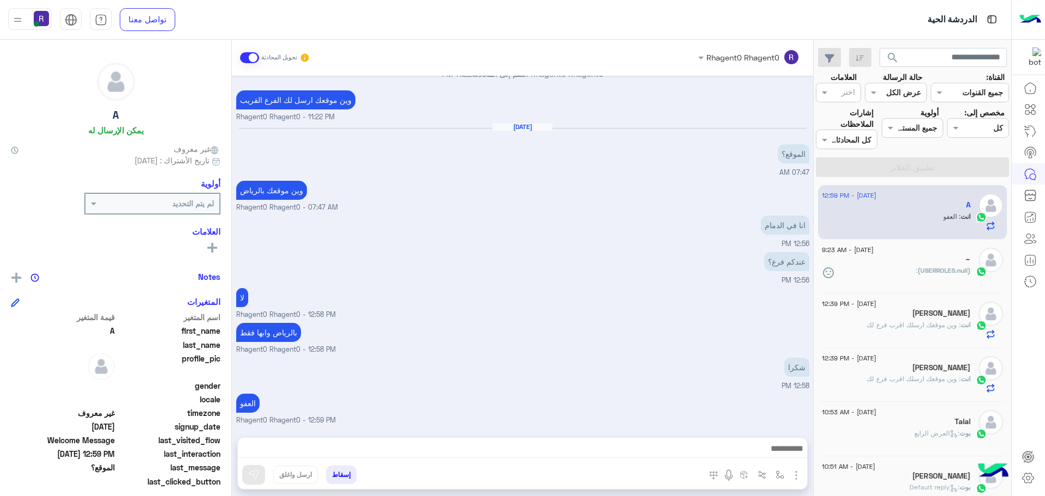
click at [946, 322] on span ": وين موقعك ارسلك اقرب فرع لك" at bounding box center [913, 324] width 94 height 8
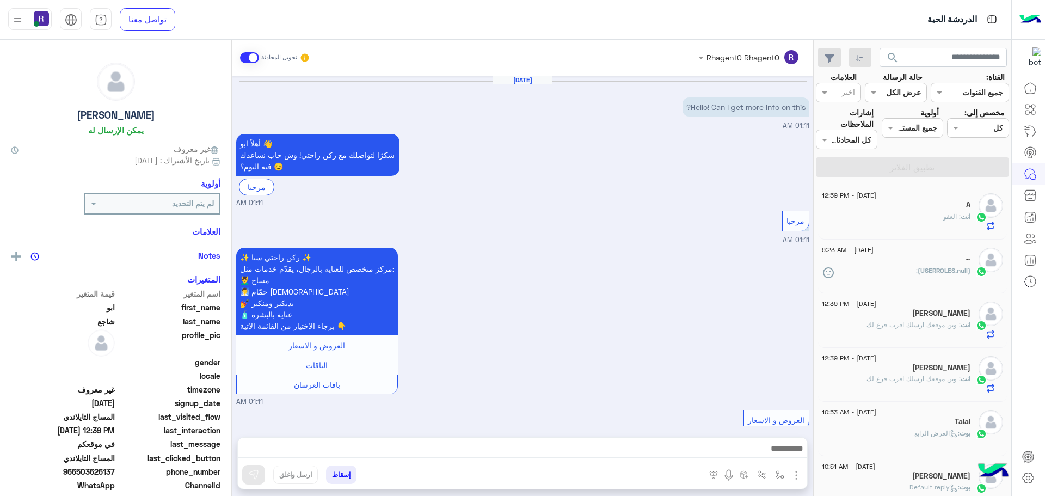
scroll to position [1582, 0]
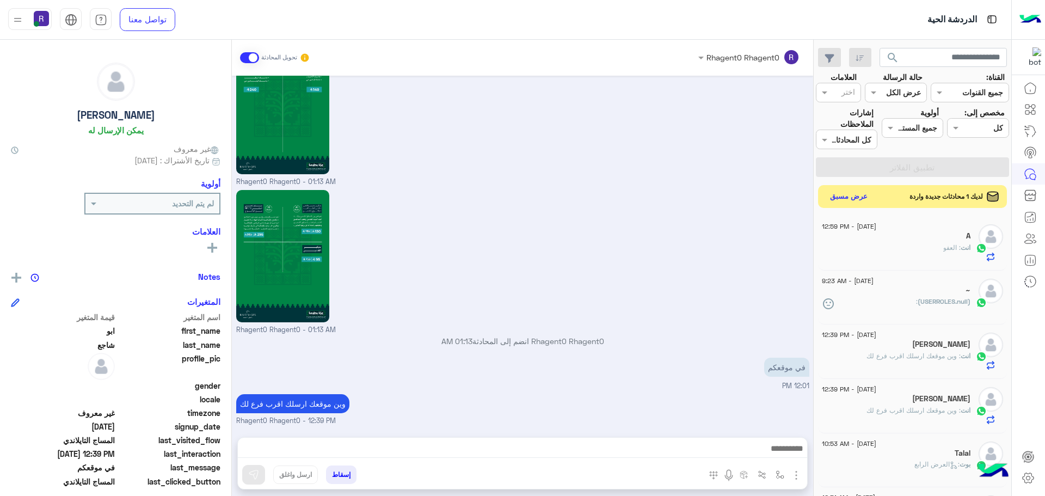
click at [853, 199] on button "عرض مسبق" at bounding box center [849, 196] width 46 height 15
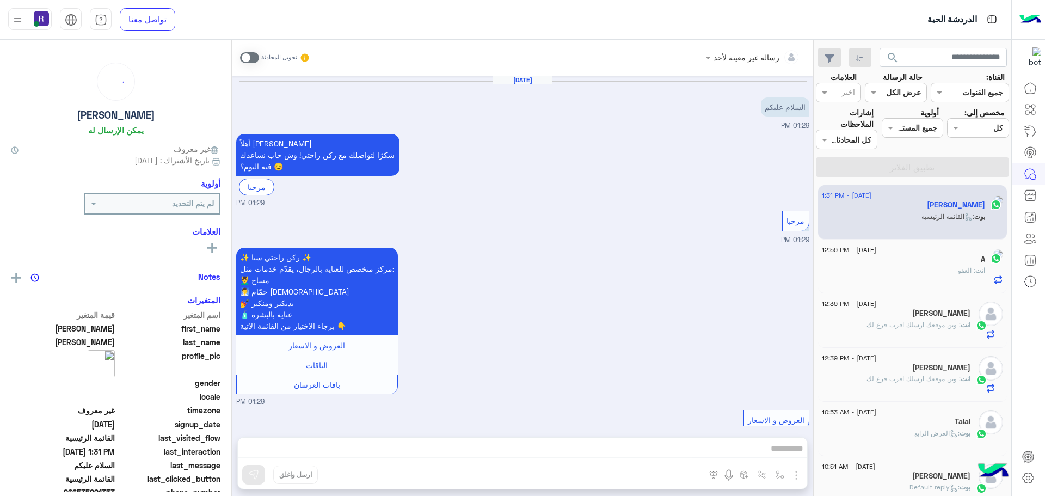
scroll to position [488, 0]
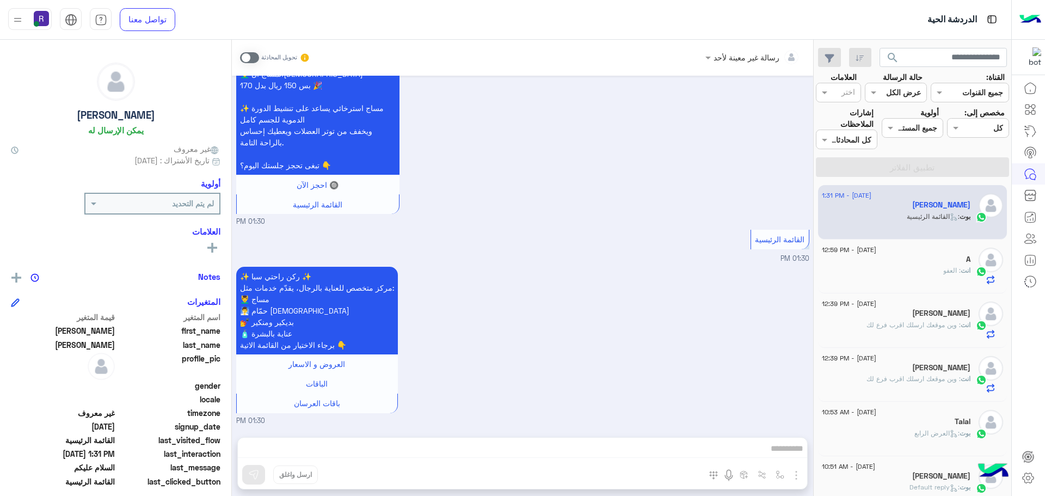
click at [254, 55] on span at bounding box center [249, 57] width 19 height 11
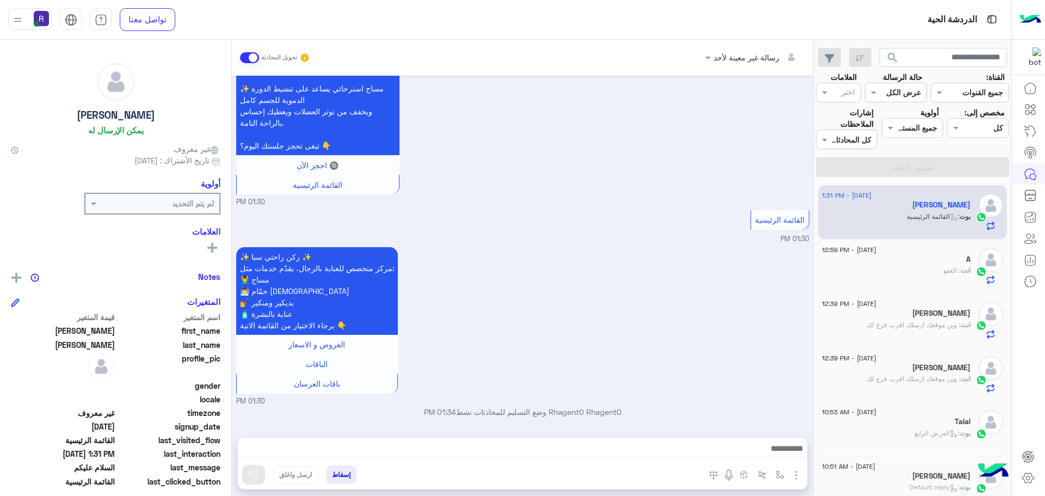
click at [798, 477] on img "button" at bounding box center [795, 474] width 13 height 13
click at [781, 453] on span "الصور" at bounding box center [775, 451] width 20 height 13
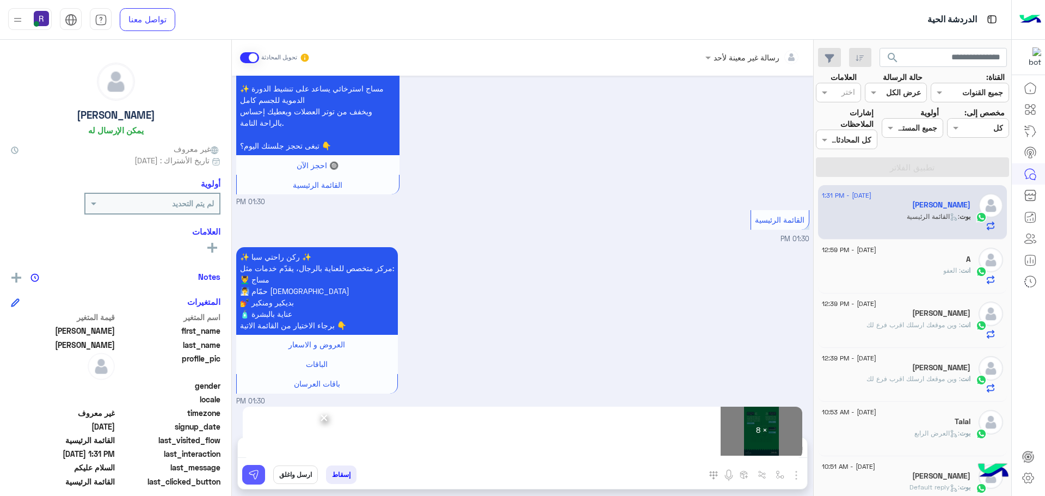
click at [258, 476] on img at bounding box center [253, 474] width 11 height 11
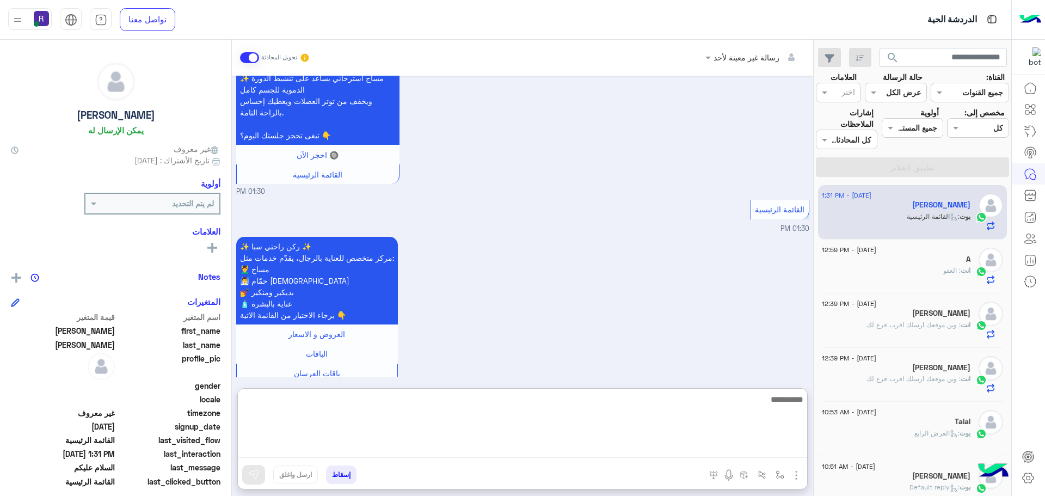
paste textarea "**********"
type textarea "**********"
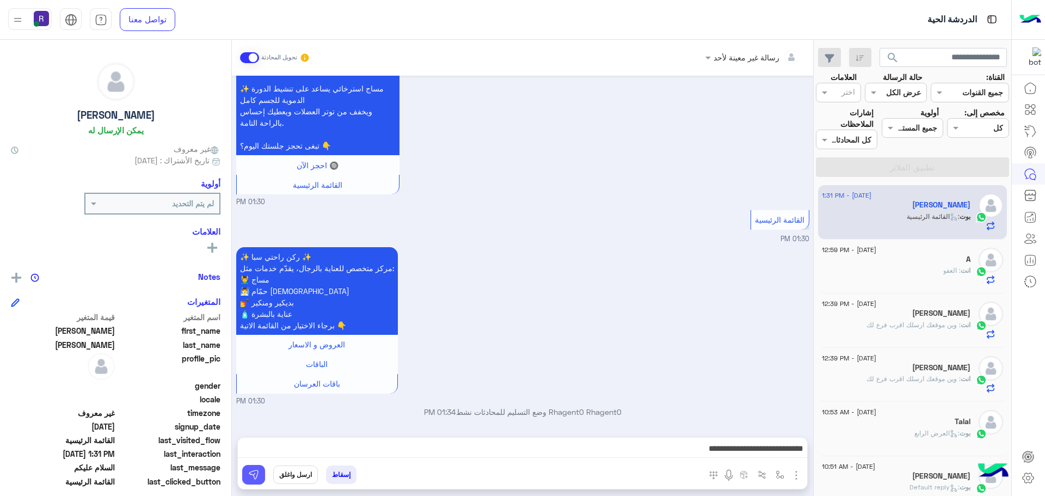
click at [259, 470] on button at bounding box center [253, 475] width 23 height 20
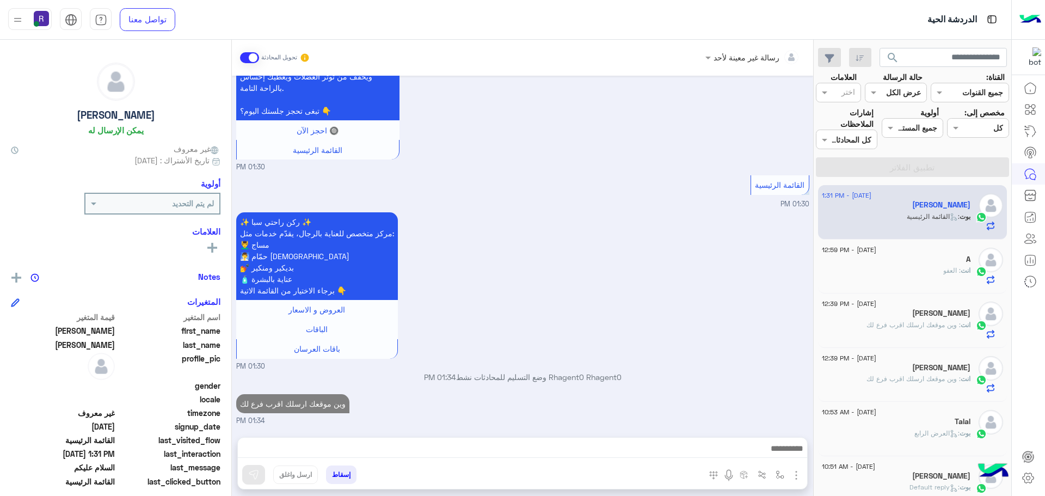
click at [960, 270] on span "انت" at bounding box center [965, 270] width 10 height 8
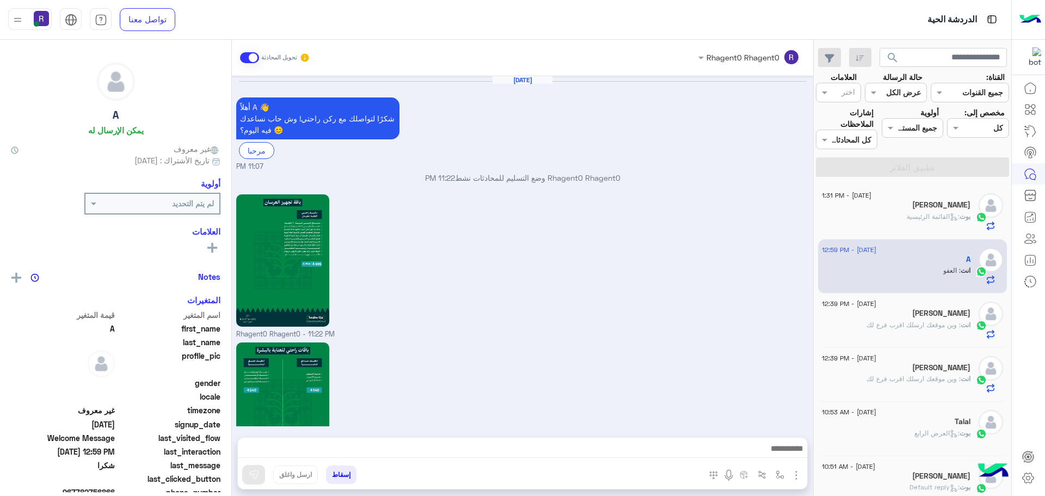
scroll to position [1306, 0]
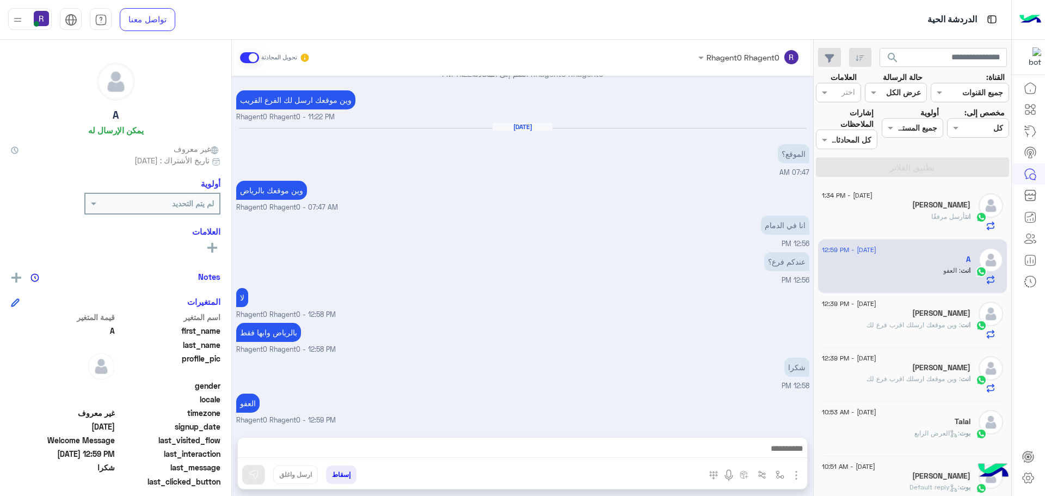
click at [939, 202] on h5 "[PERSON_NAME]" at bounding box center [941, 204] width 58 height 9
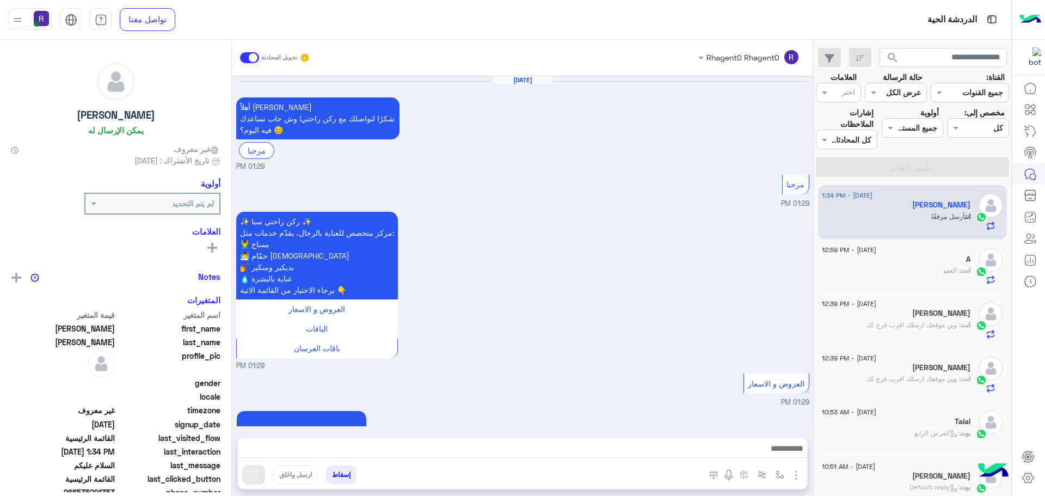
scroll to position [1708, 0]
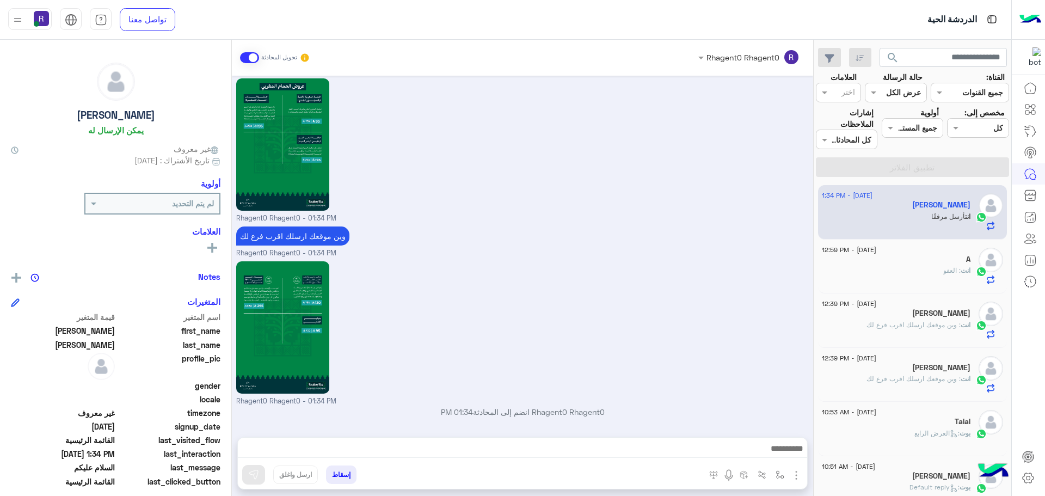
click at [932, 379] on span ": وين موقعك ارسلك اقرب فرع لك" at bounding box center [913, 378] width 94 height 8
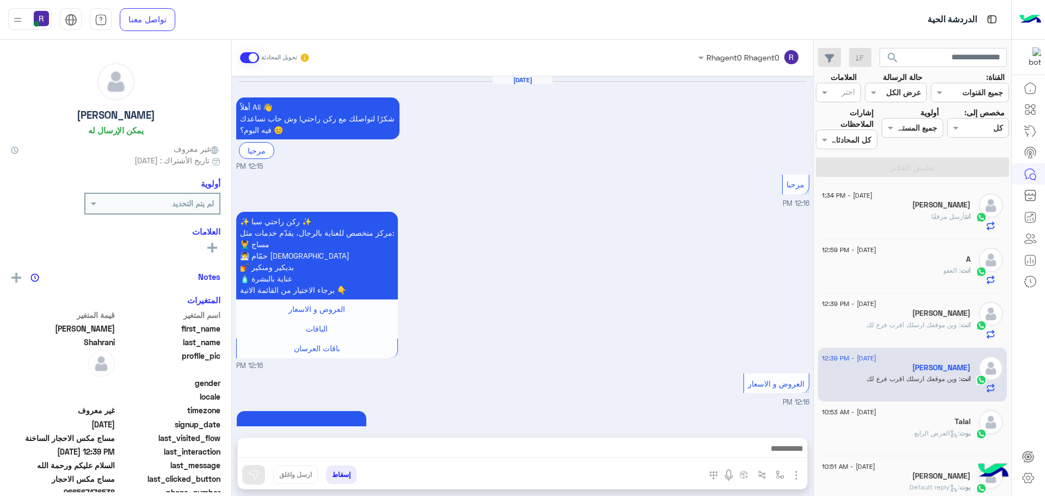
scroll to position [1769, 0]
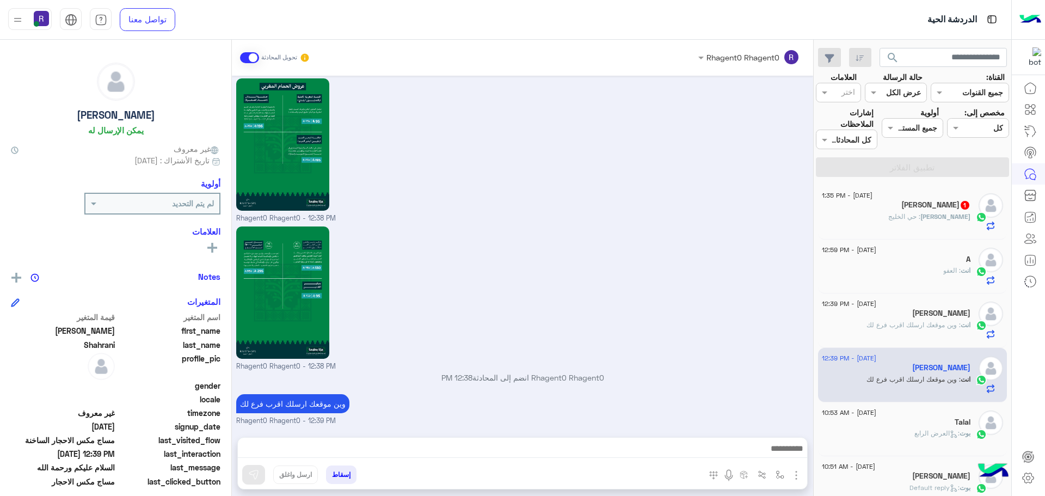
click at [947, 220] on p "[PERSON_NAME] : حي الخليج" at bounding box center [929, 217] width 82 height 10
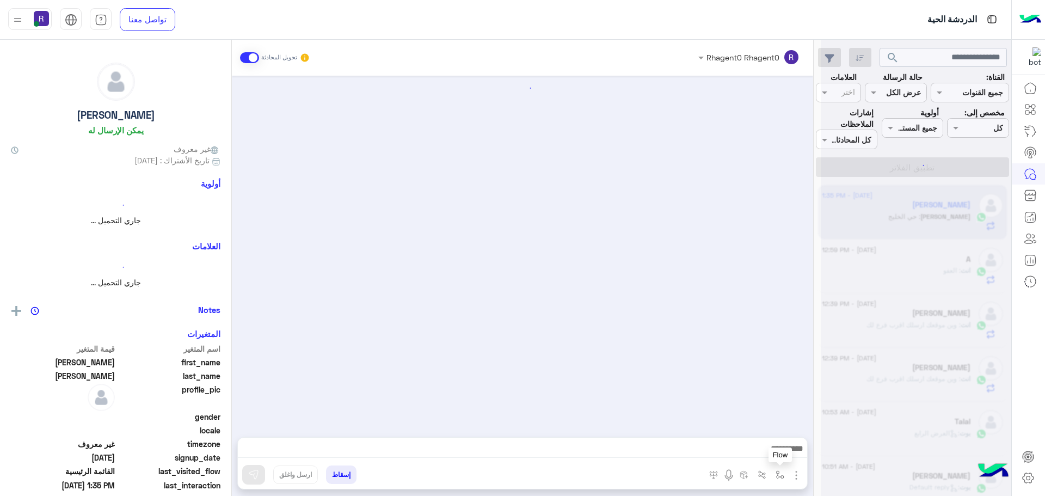
click at [779, 472] on img "button" at bounding box center [779, 474] width 9 height 9
click at [774, 453] on input "text" at bounding box center [745, 450] width 73 height 13
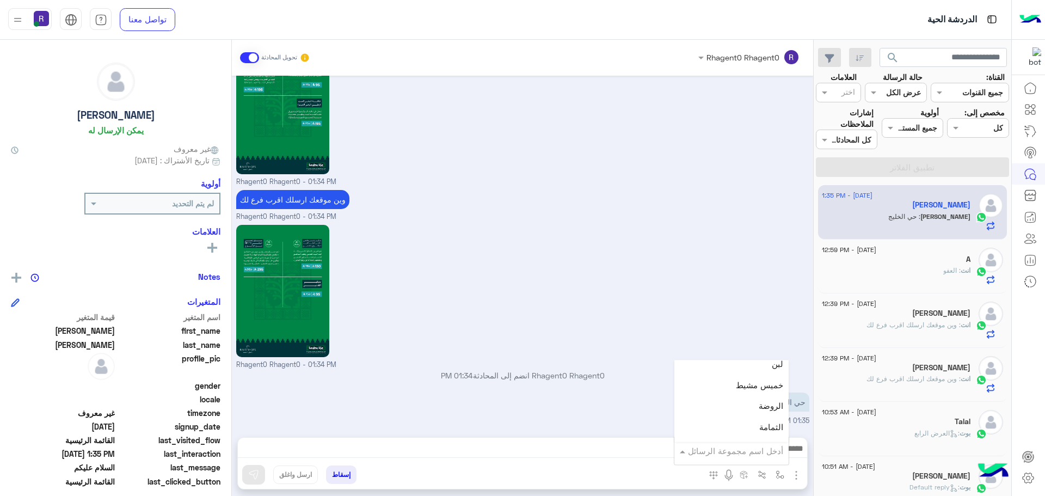
scroll to position [762, 0]
click at [746, 416] on div "الروضة" at bounding box center [731, 425] width 114 height 21
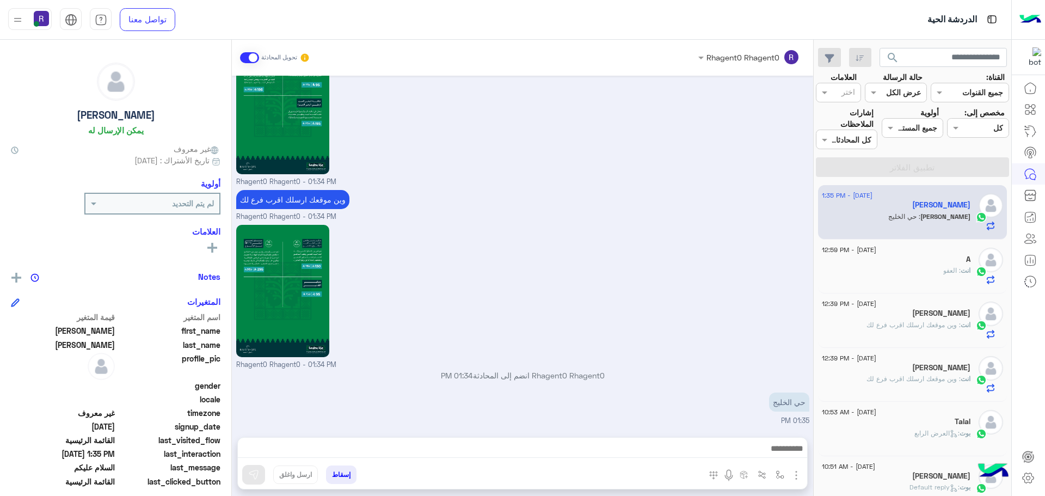
type textarea "******"
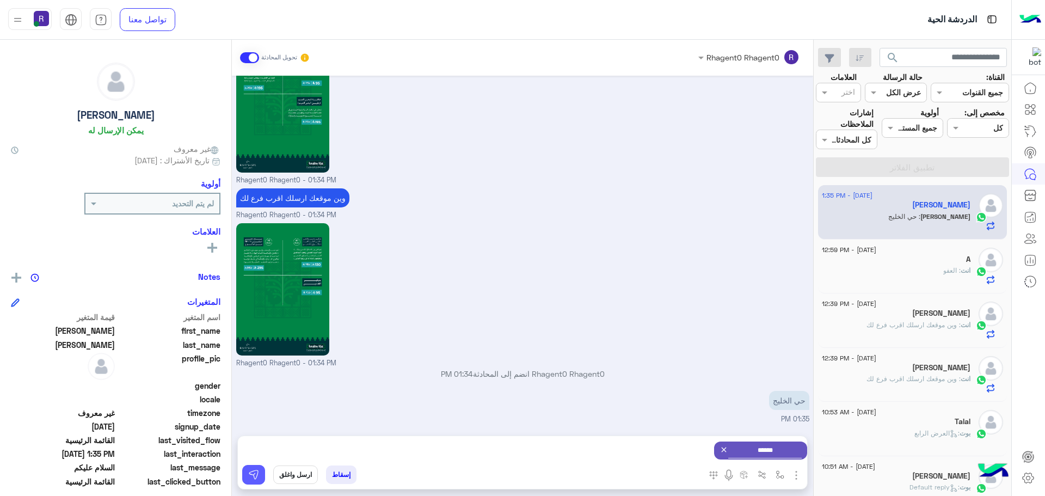
click at [256, 470] on img at bounding box center [253, 474] width 11 height 11
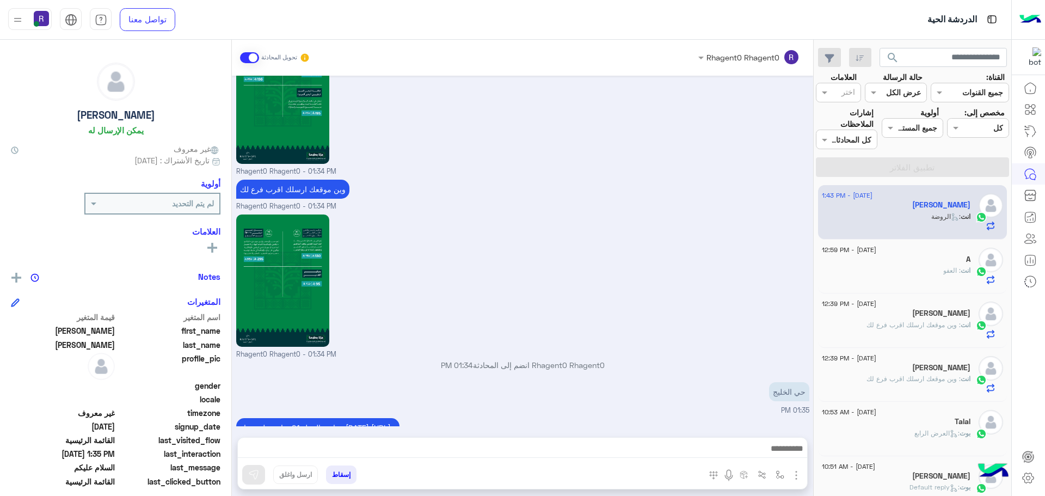
scroll to position [1764, 0]
